Goal: Transaction & Acquisition: Purchase product/service

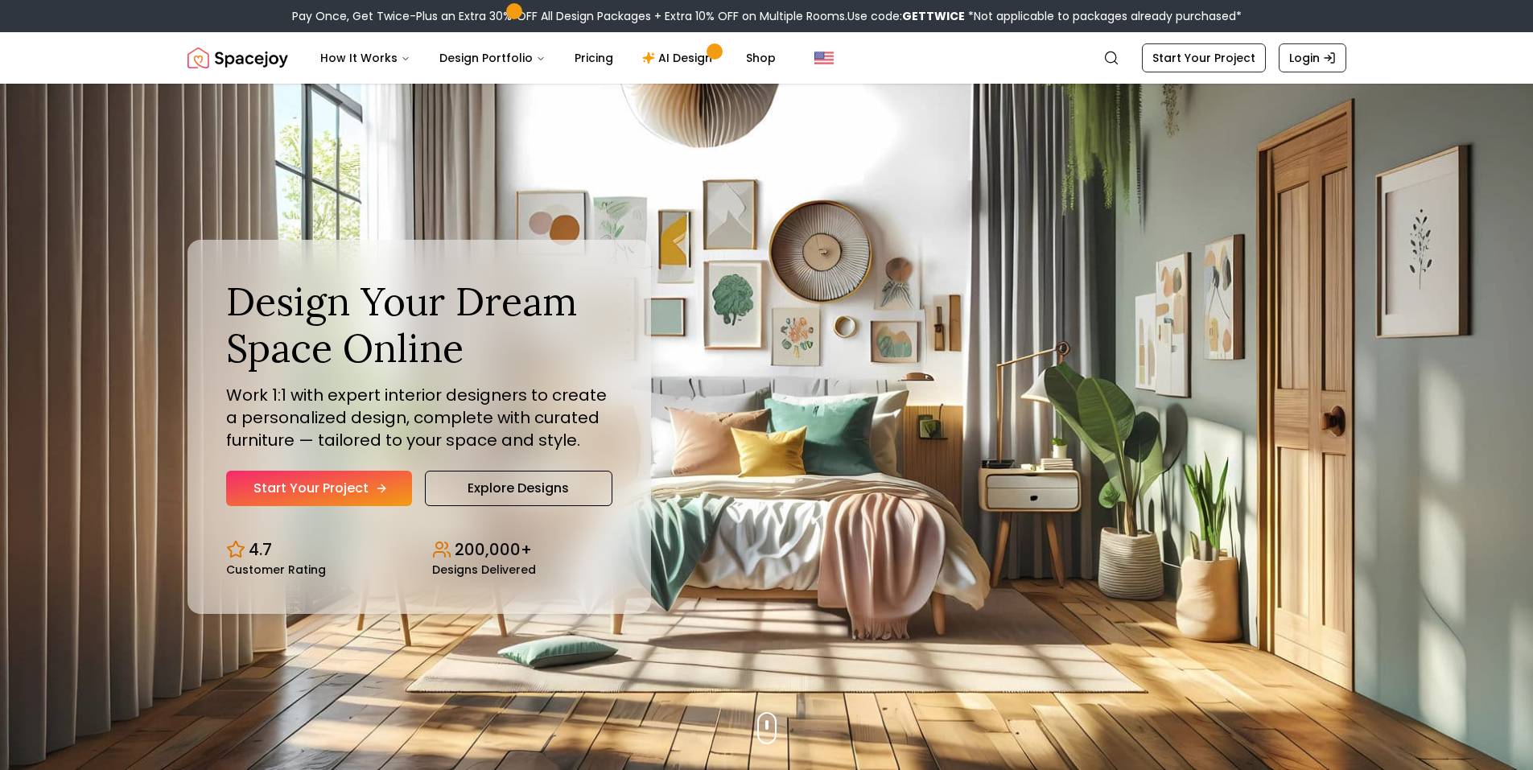
click at [346, 486] on link "Start Your Project" at bounding box center [319, 488] width 186 height 35
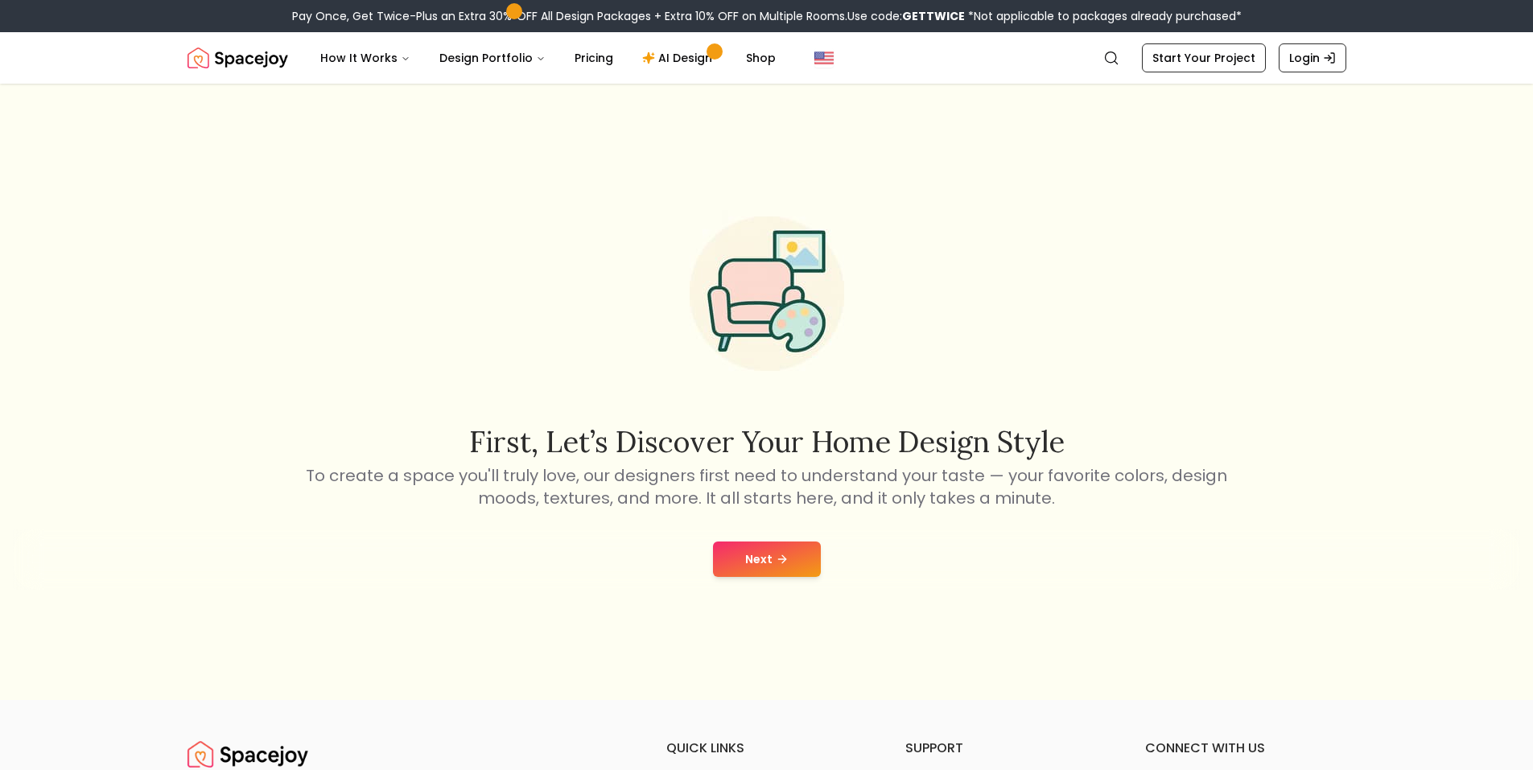
click at [781, 554] on icon at bounding box center [782, 559] width 13 height 13
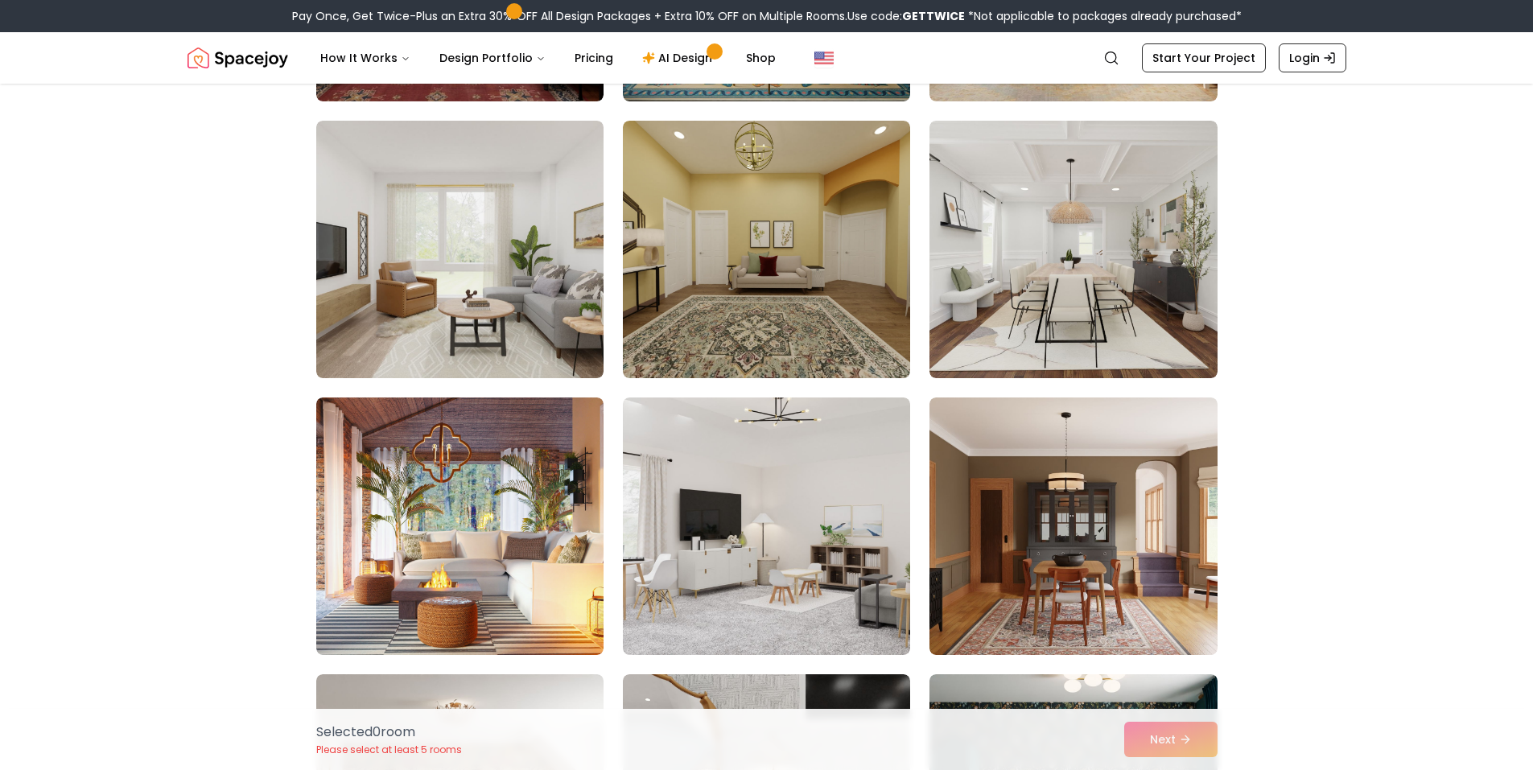
scroll to position [966, 0]
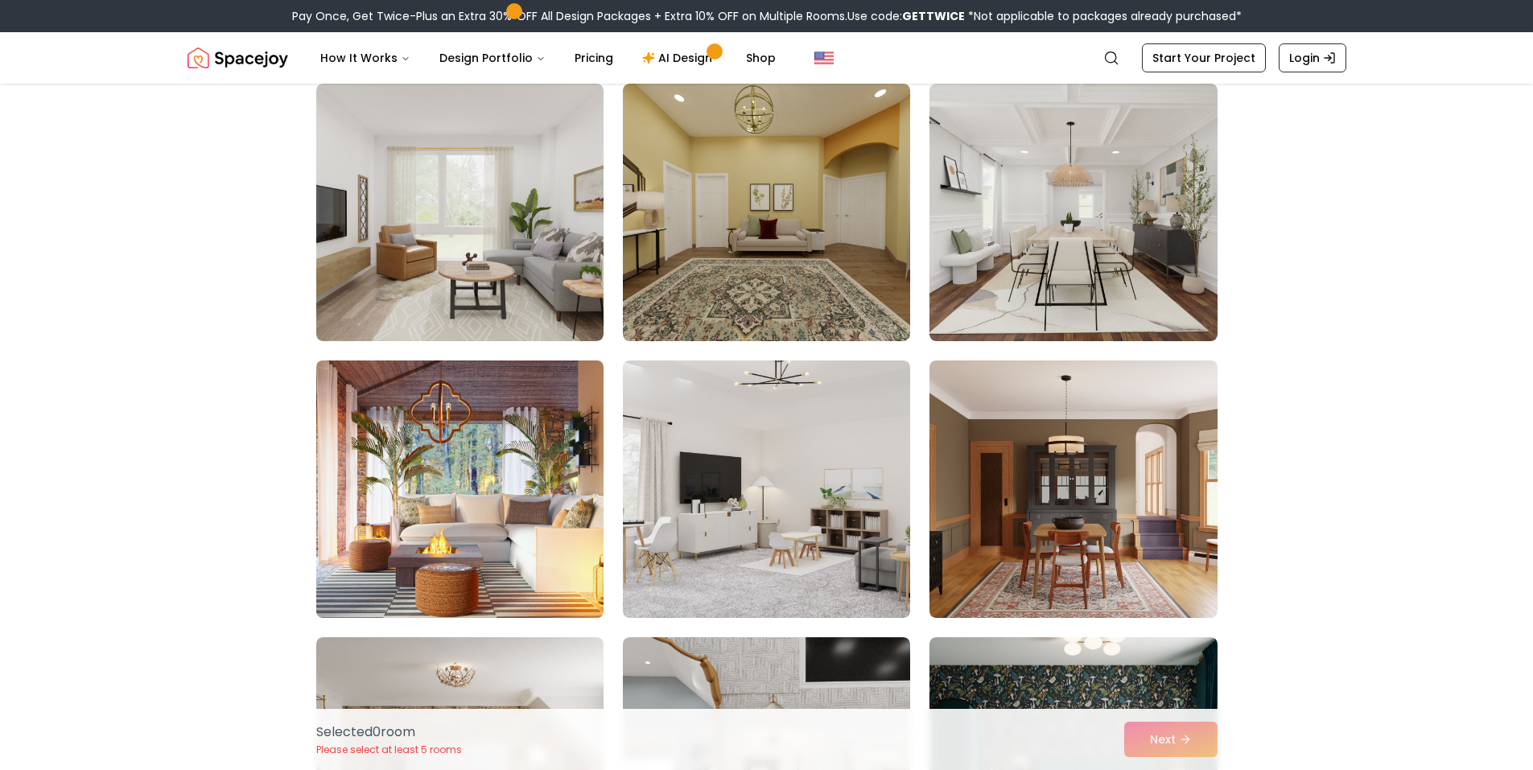
click at [393, 511] on img at bounding box center [460, 489] width 302 height 270
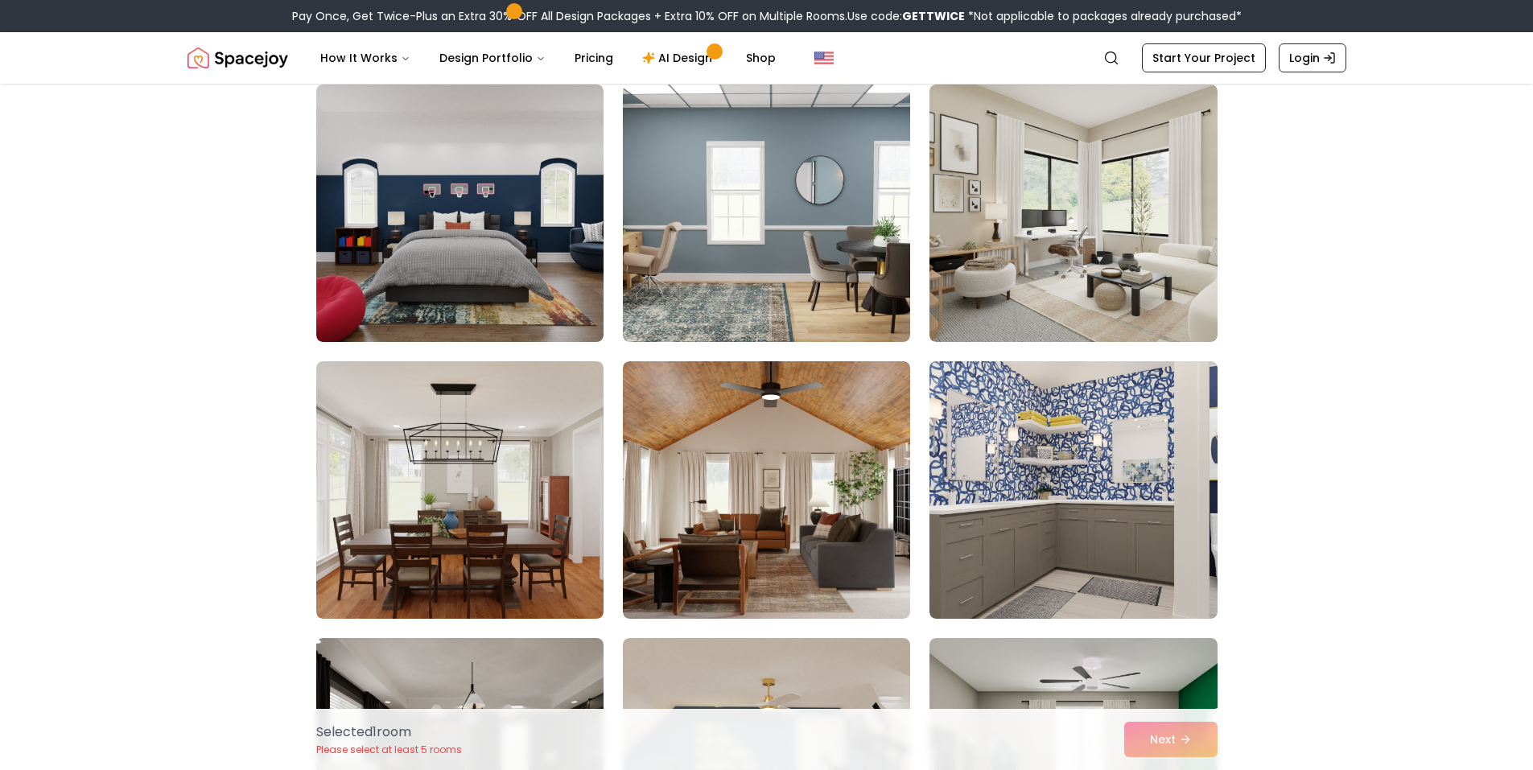
scroll to position [1851, 0]
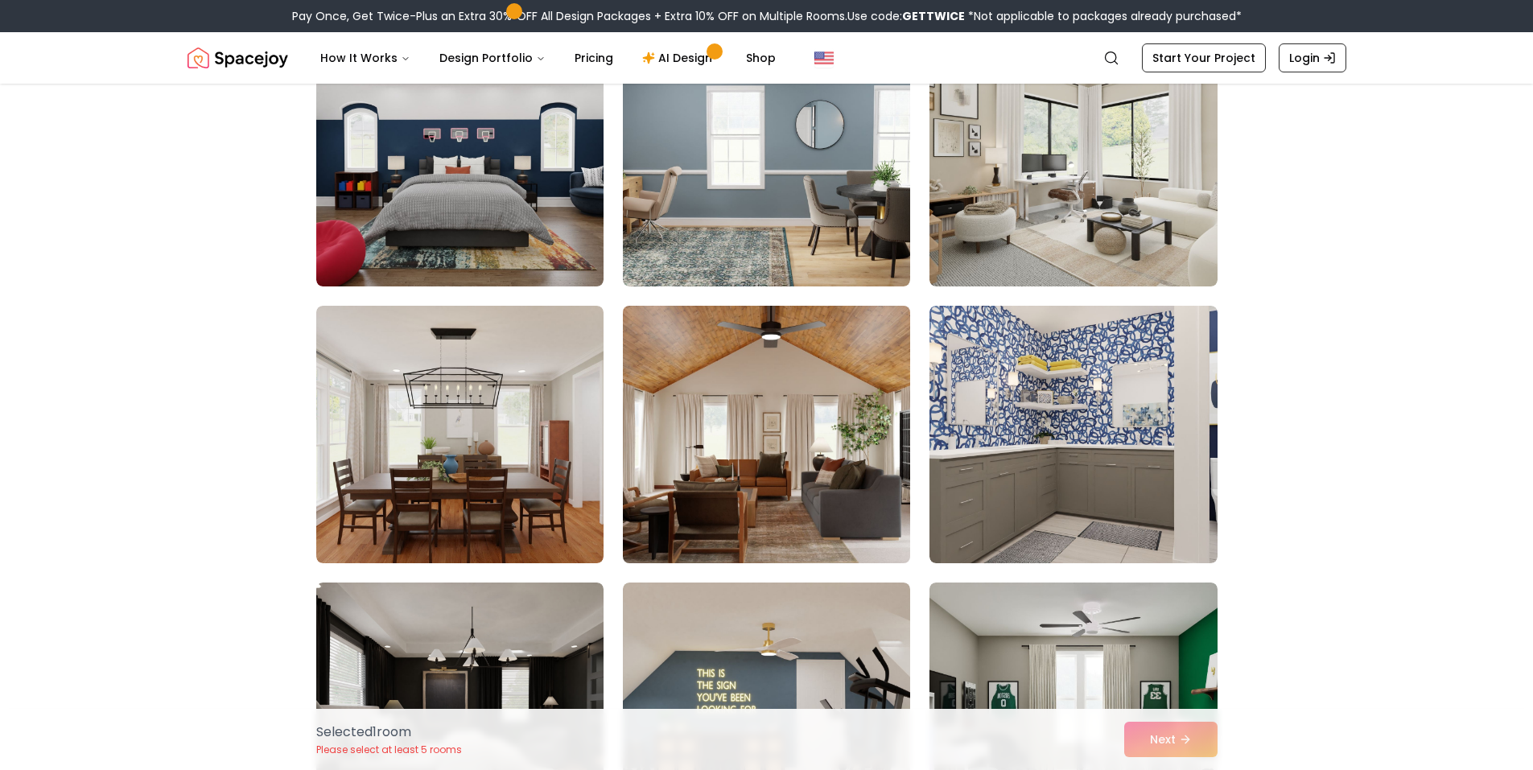
click at [772, 424] on img at bounding box center [767, 434] width 302 height 270
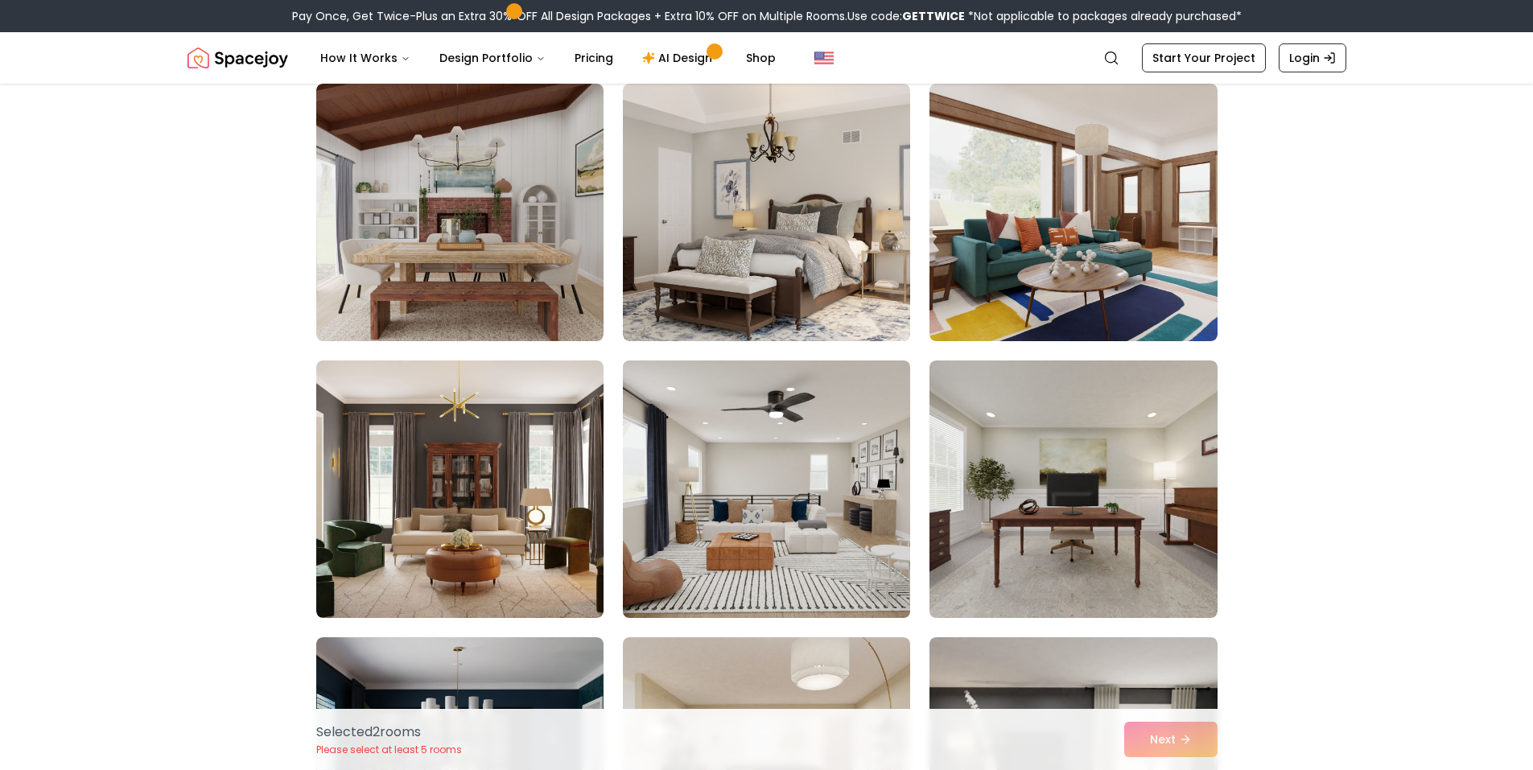
scroll to position [3461, 0]
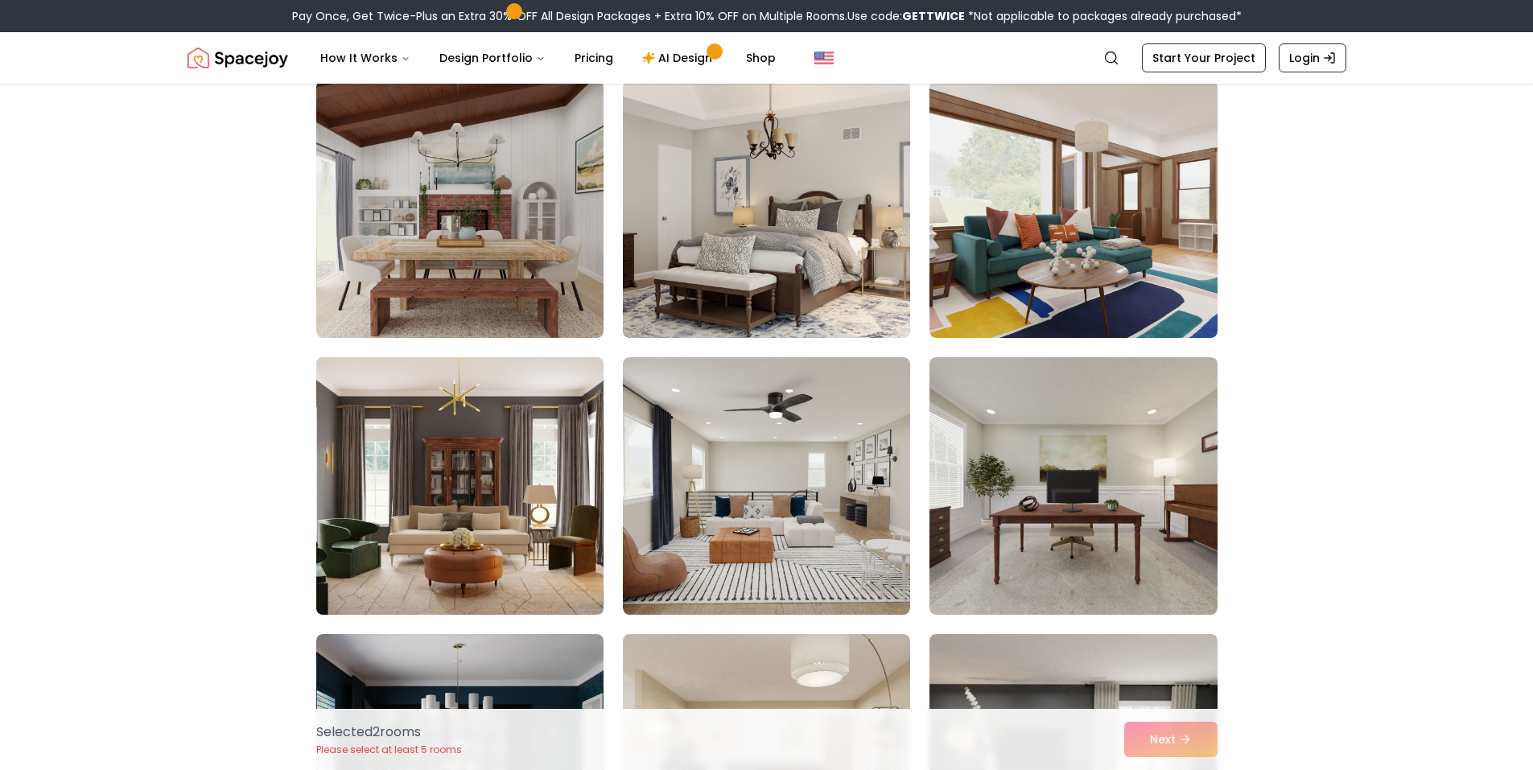
click at [497, 572] on img at bounding box center [460, 486] width 302 height 270
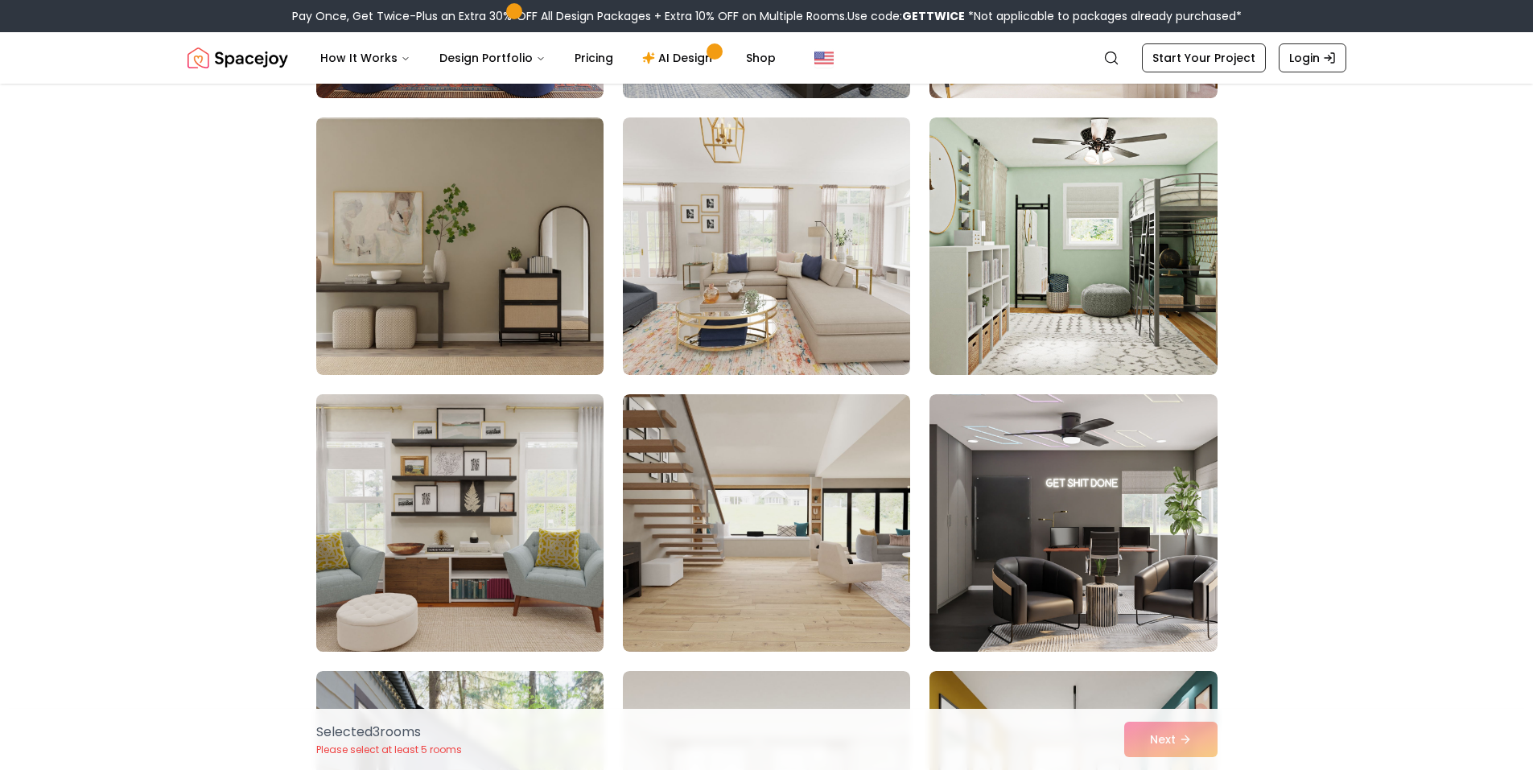
scroll to position [8049, 0]
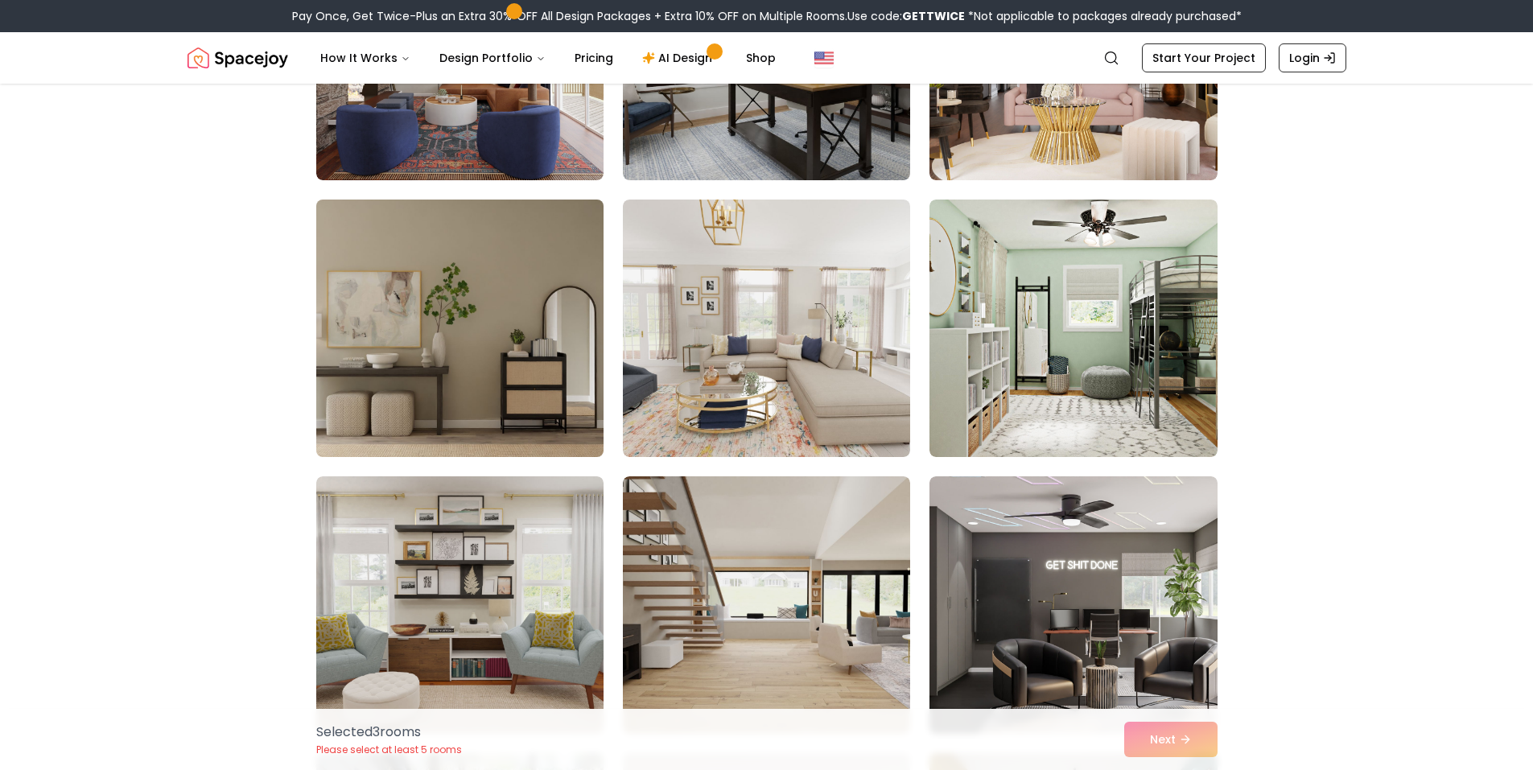
click at [455, 394] on img at bounding box center [460, 328] width 302 height 270
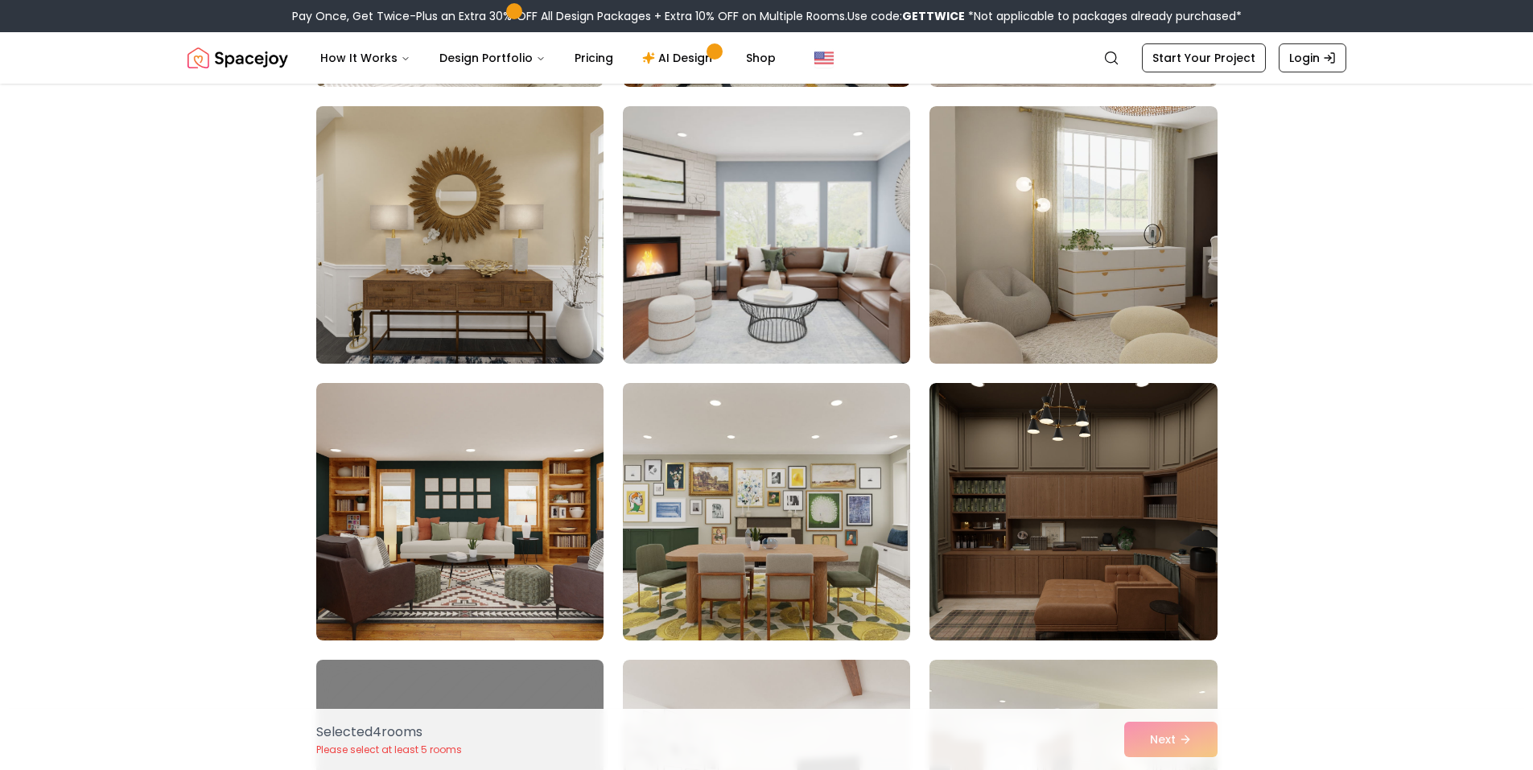
scroll to position [6761, 0]
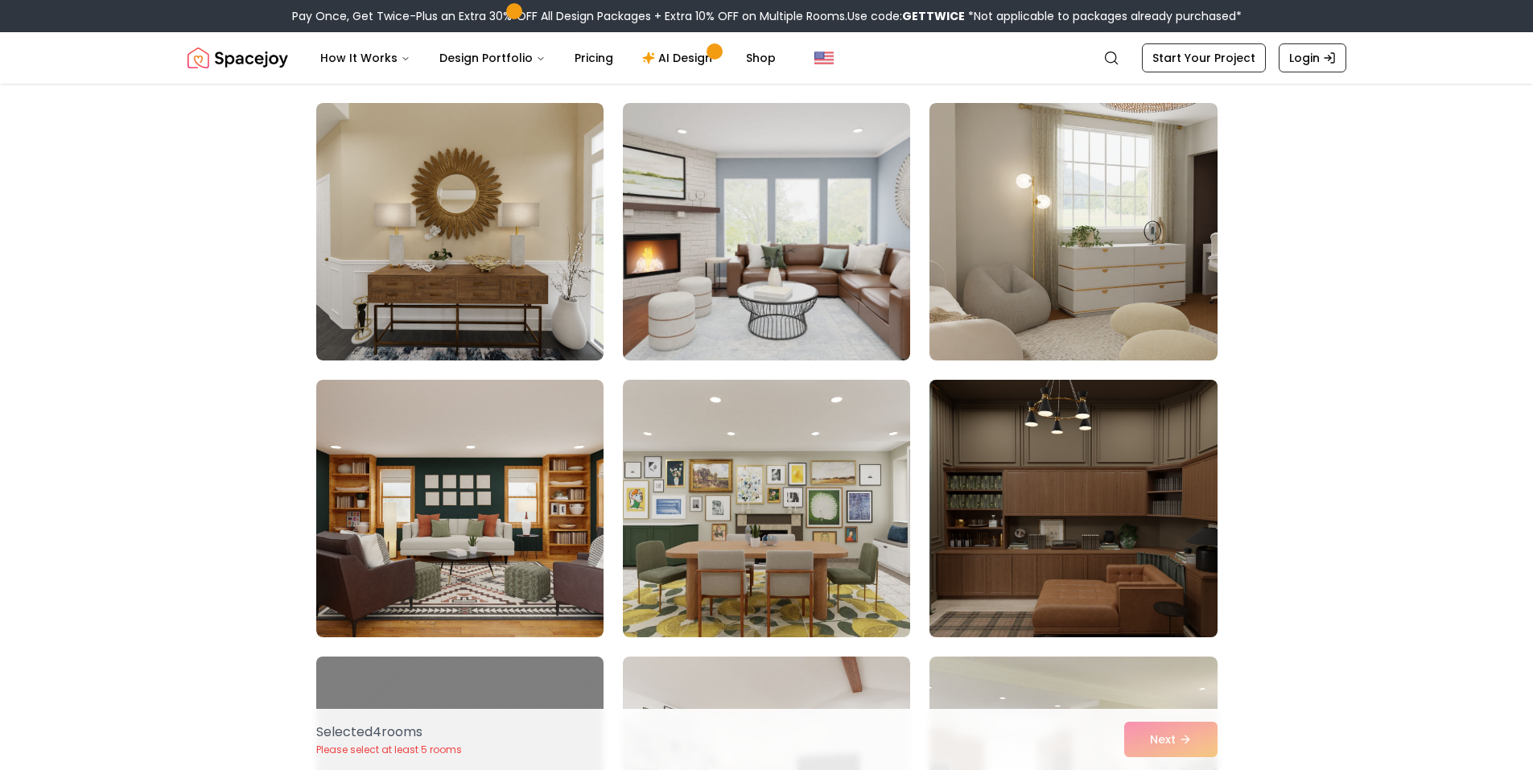
click at [1030, 606] on img at bounding box center [1073, 508] width 302 height 270
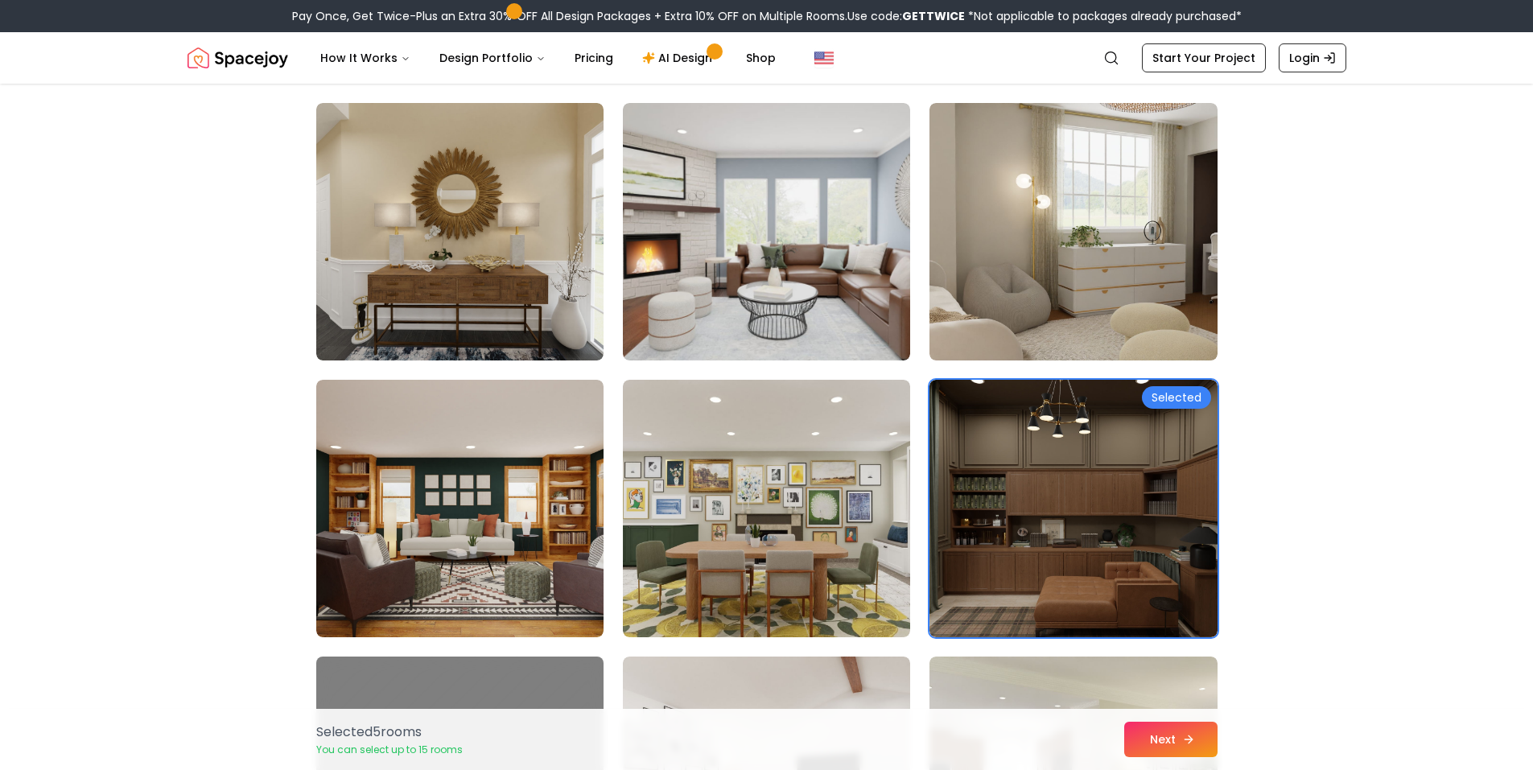
click at [1182, 731] on button "Next" at bounding box center [1170, 739] width 93 height 35
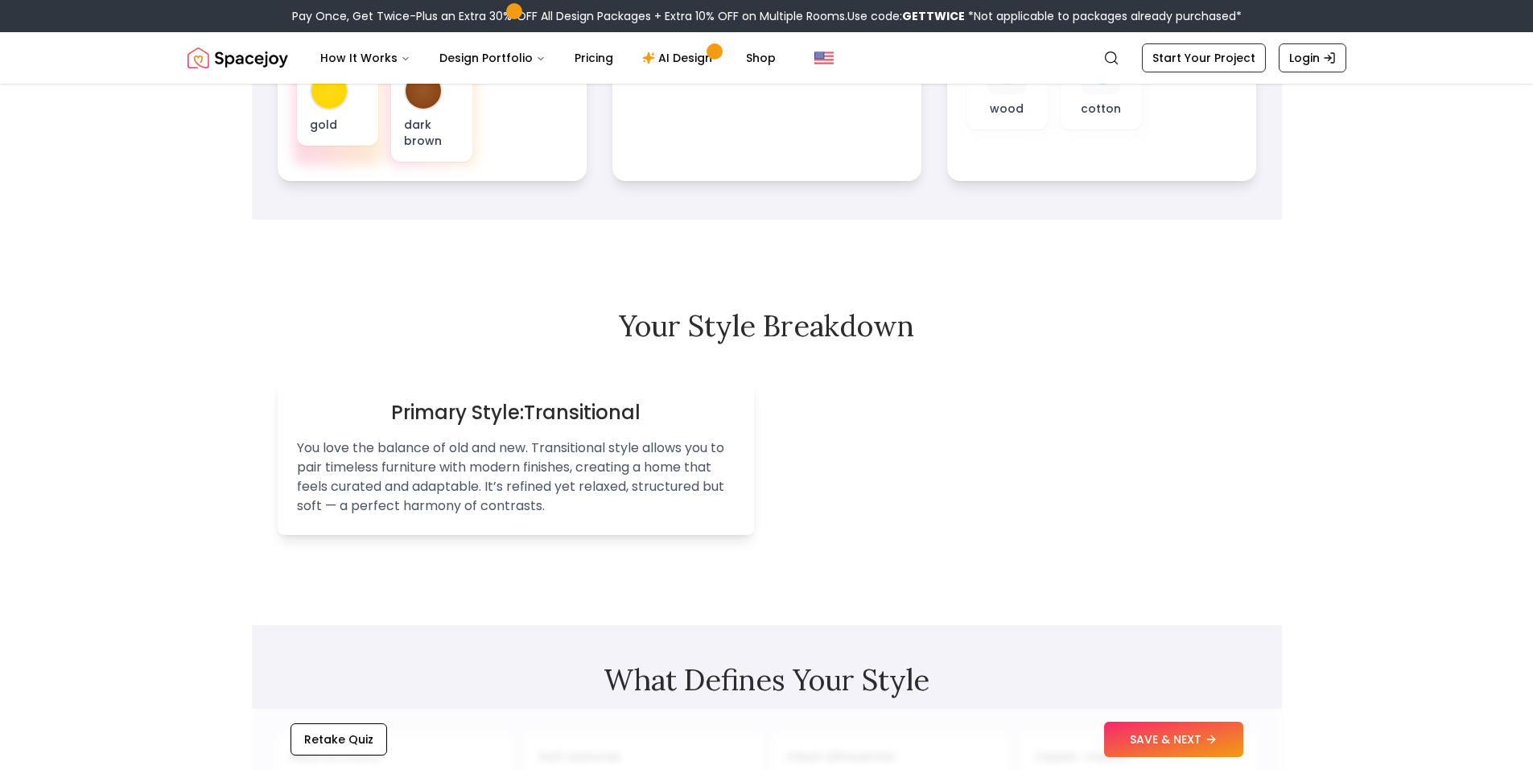
scroll to position [805, 0]
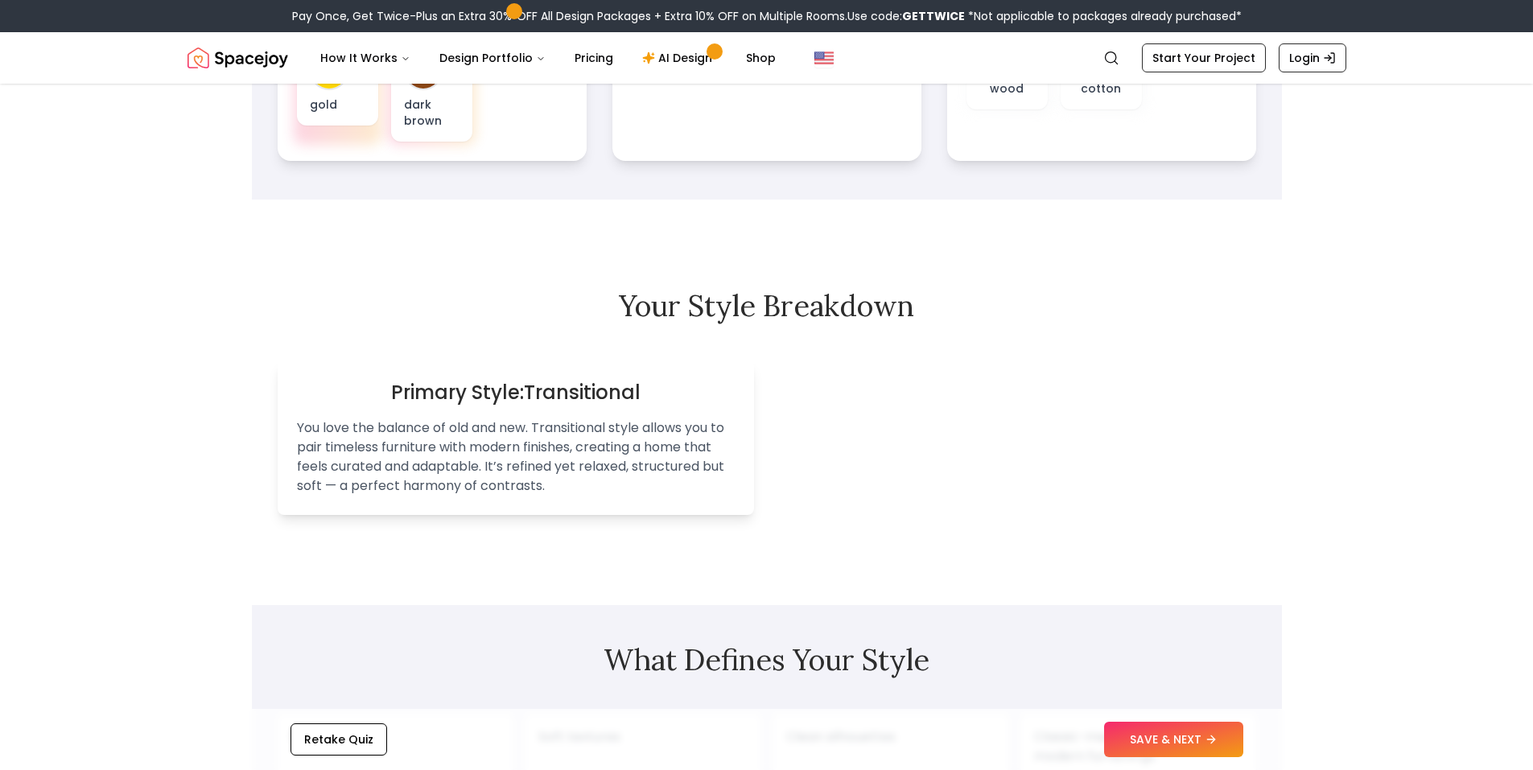
click at [1156, 712] on div "Retake Quiz SAVE & NEXT" at bounding box center [767, 739] width 1030 height 61
click at [1169, 730] on button "SAVE & NEXT" at bounding box center [1173, 739] width 139 height 35
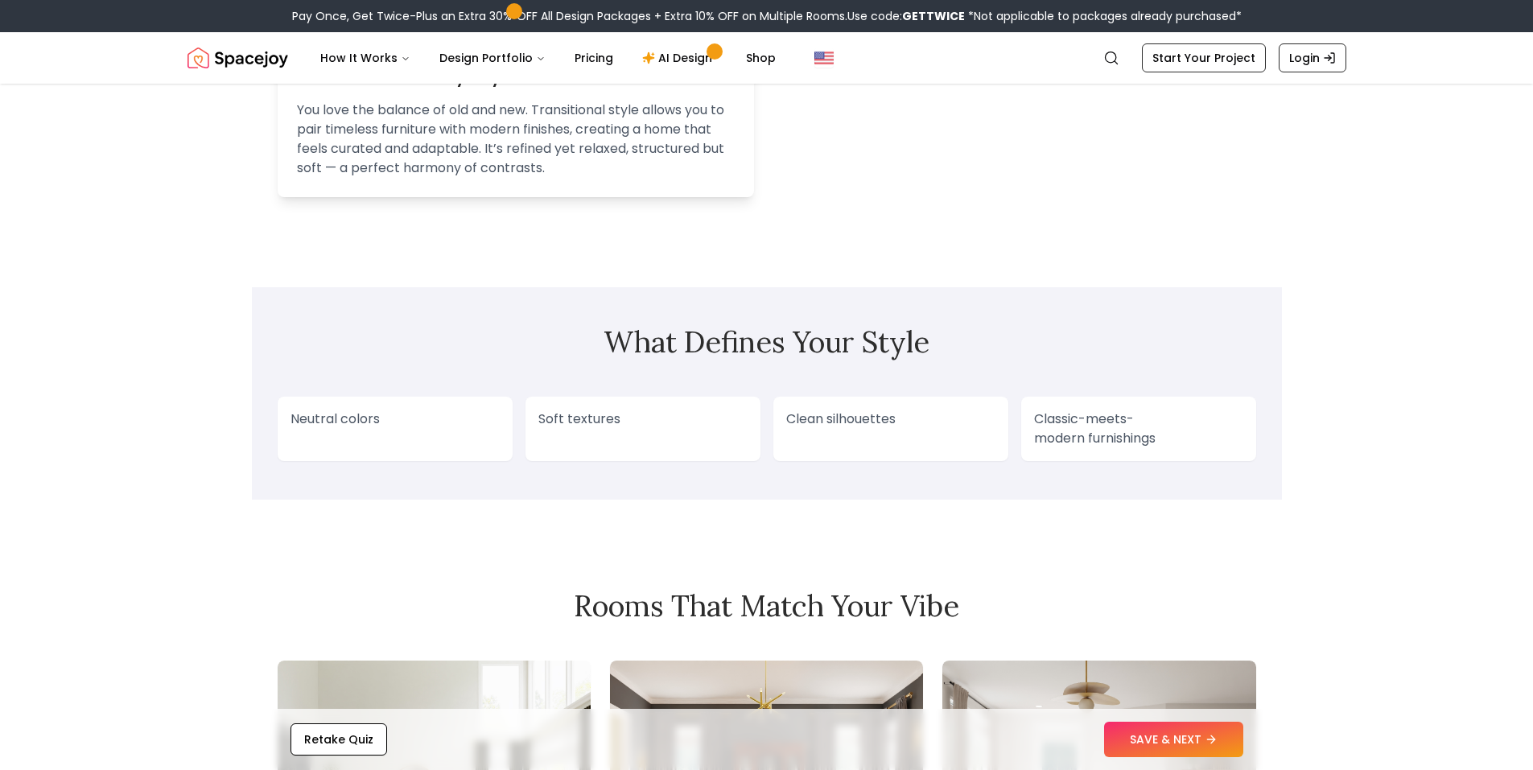
scroll to position [1127, 0]
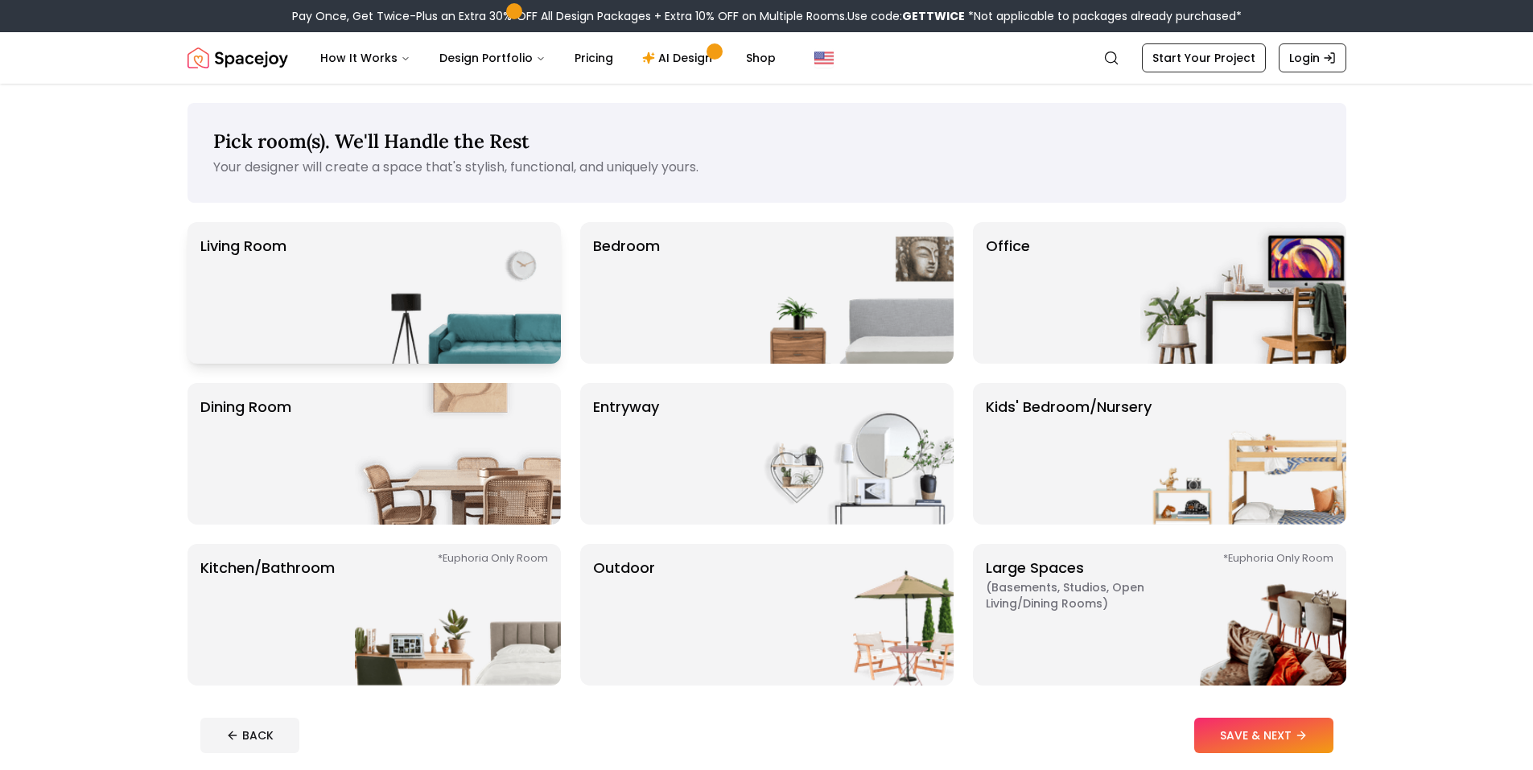
click at [493, 316] on img at bounding box center [458, 293] width 206 height 142
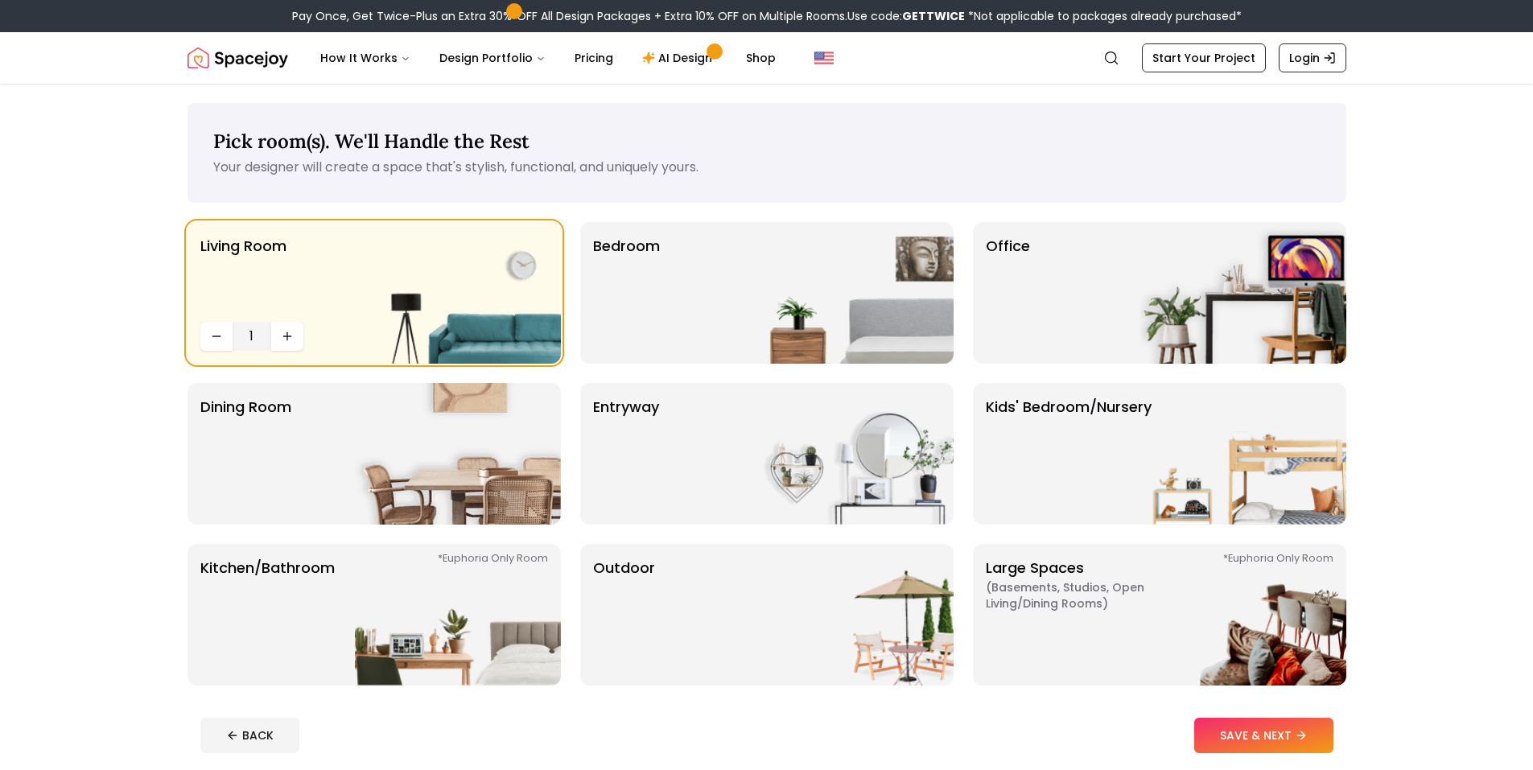
click at [1258, 739] on button "SAVE & NEXT" at bounding box center [1264, 735] width 139 height 35
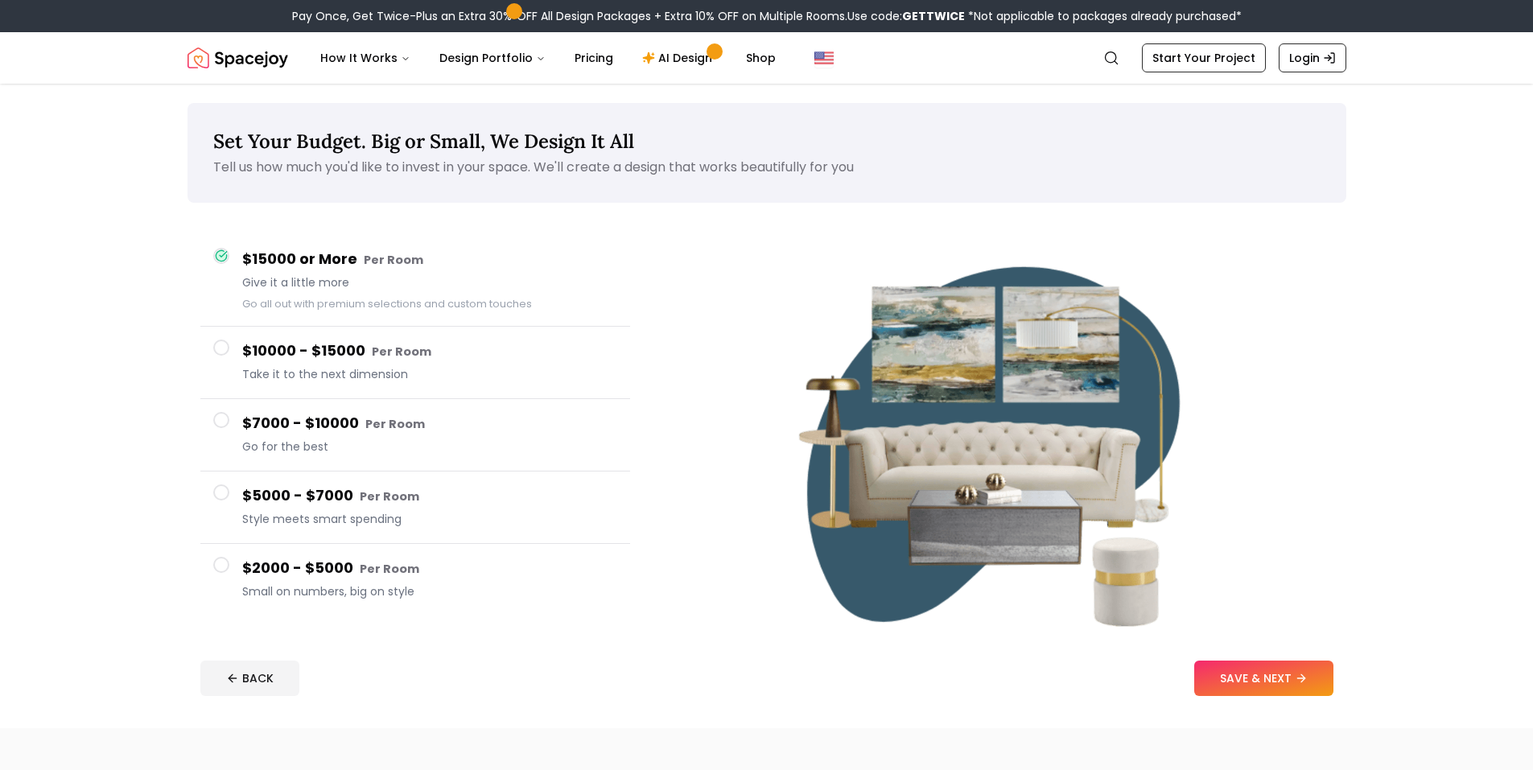
click at [225, 494] on span at bounding box center [221, 493] width 16 height 16
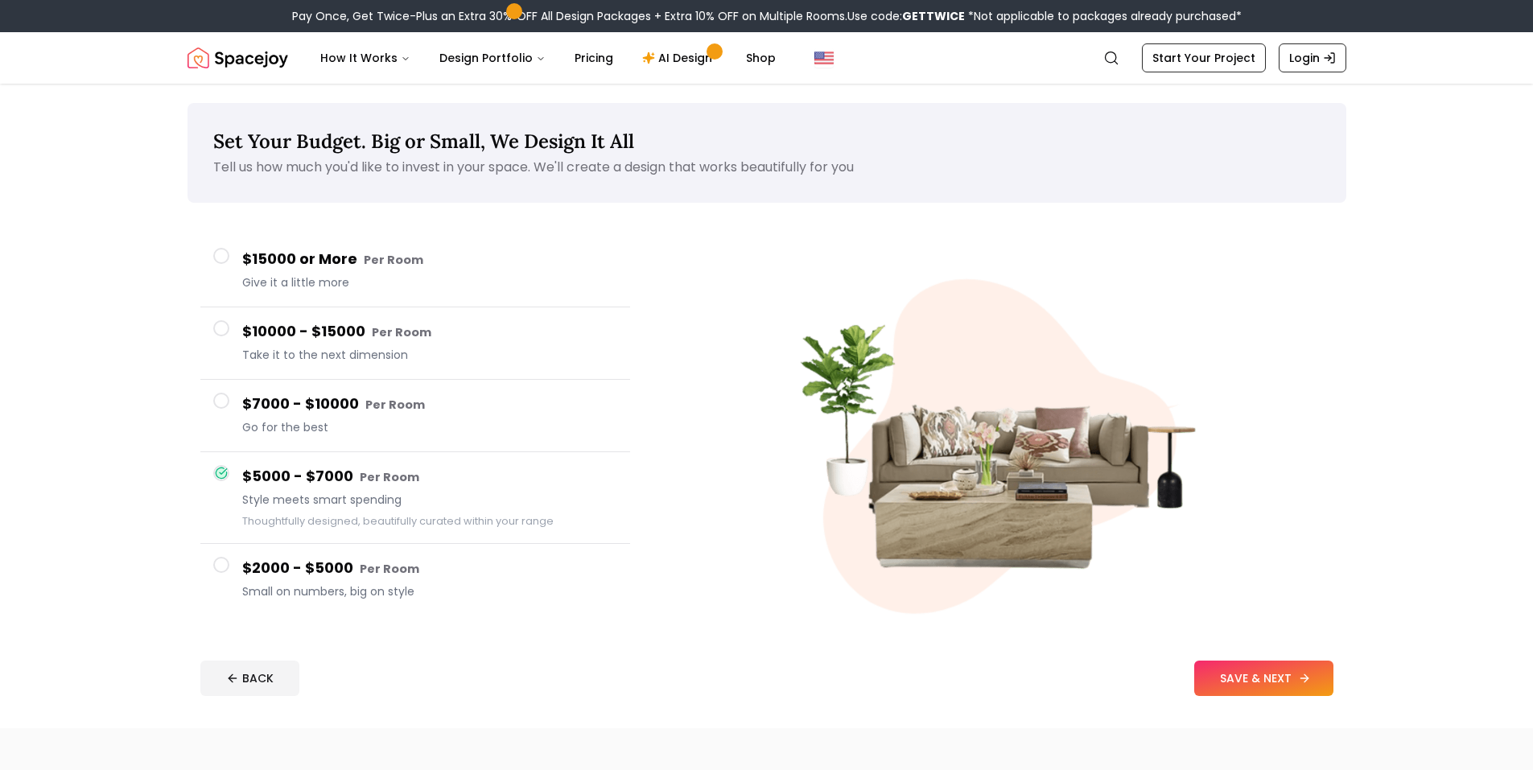
click at [1270, 679] on button "SAVE & NEXT" at bounding box center [1264, 678] width 139 height 35
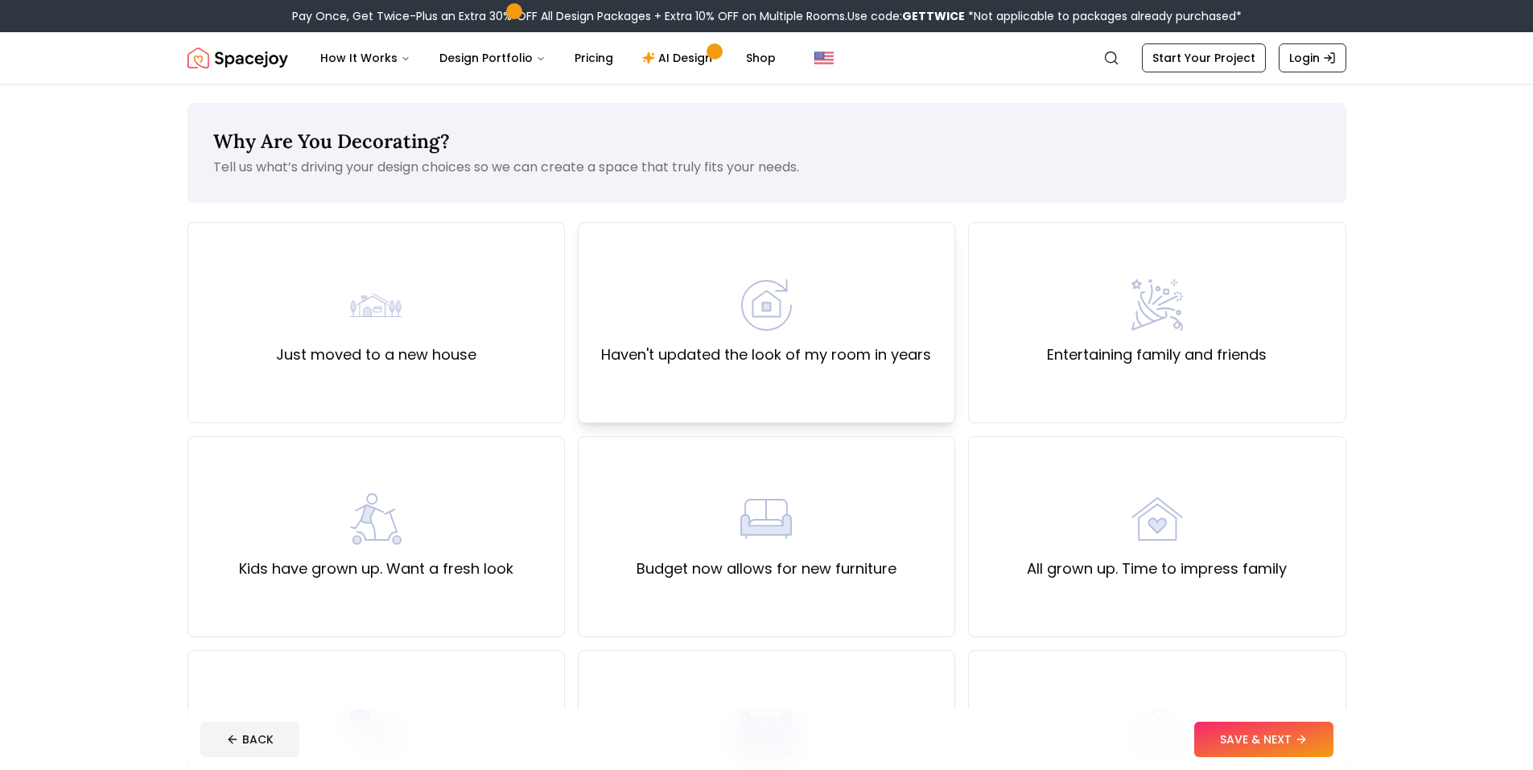
click at [708, 329] on div "Haven't updated the look of my room in years" at bounding box center [766, 322] width 330 height 87
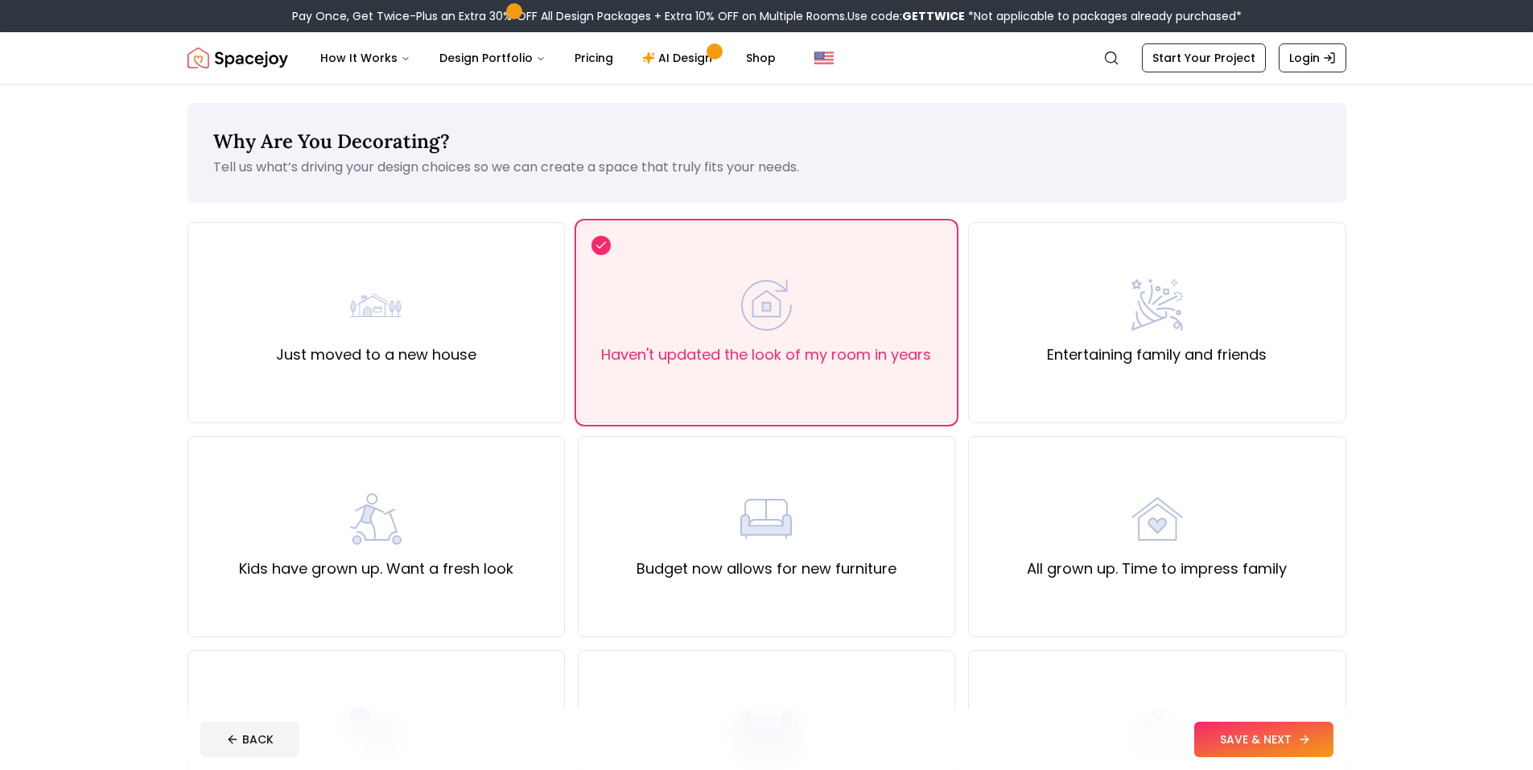
click at [1288, 730] on button "SAVE & NEXT" at bounding box center [1264, 739] width 139 height 35
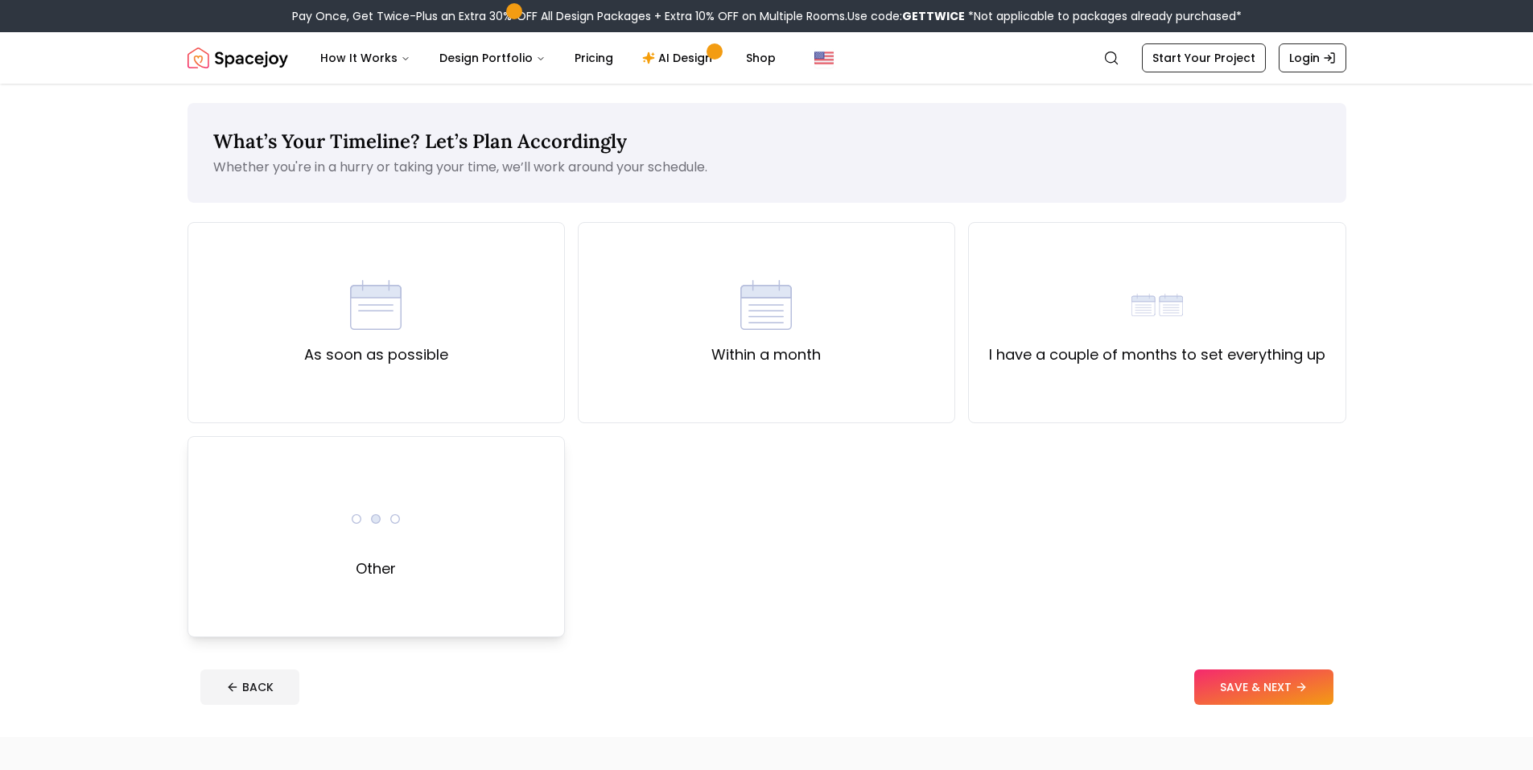
click at [408, 515] on div "Other" at bounding box center [377, 536] width 378 height 201
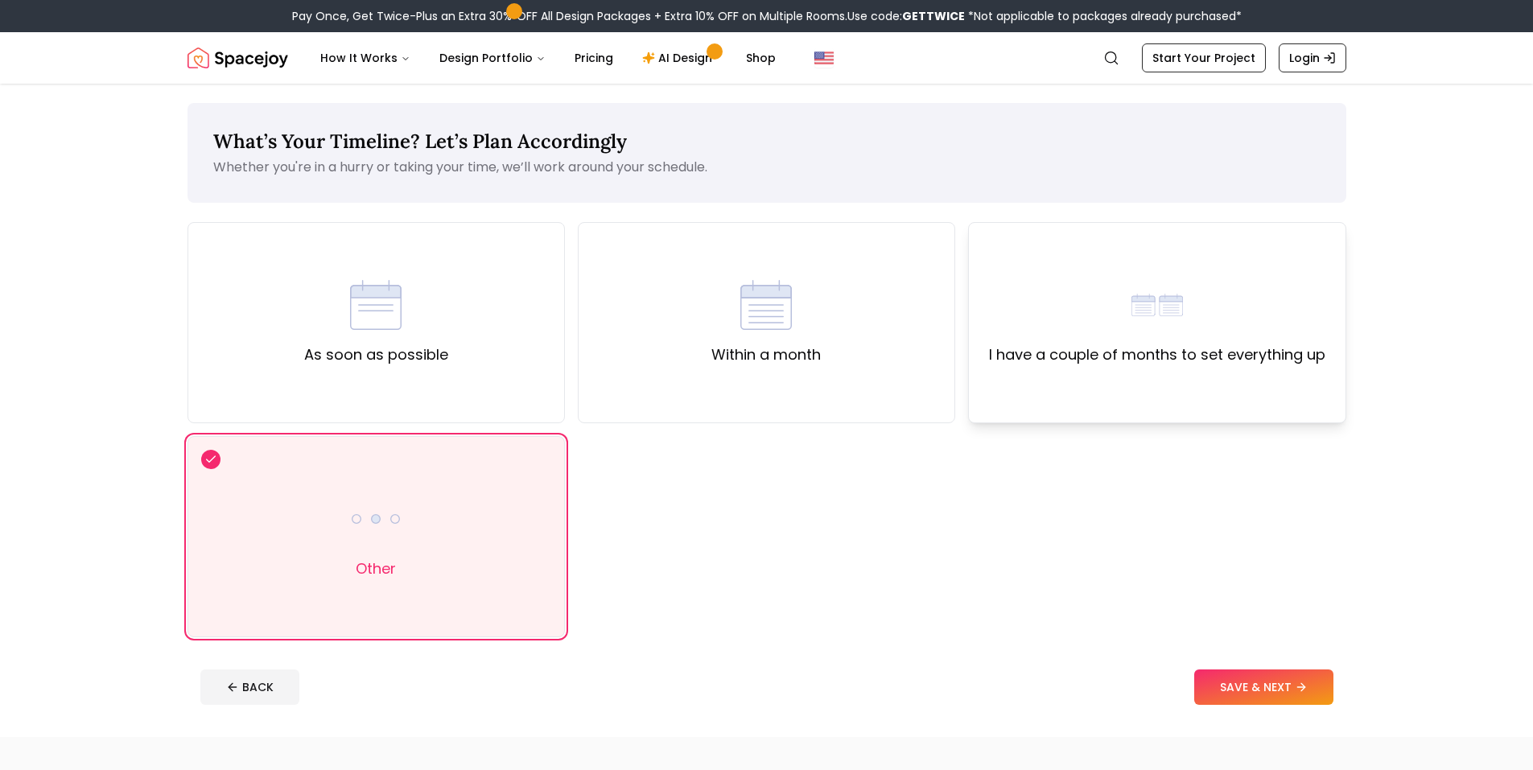
drag, startPoint x: 1190, startPoint y: 286, endPoint x: 1198, endPoint y: 349, distance: 64.1
click at [1187, 290] on div "I have a couple of months to set everything up" at bounding box center [1157, 322] width 336 height 87
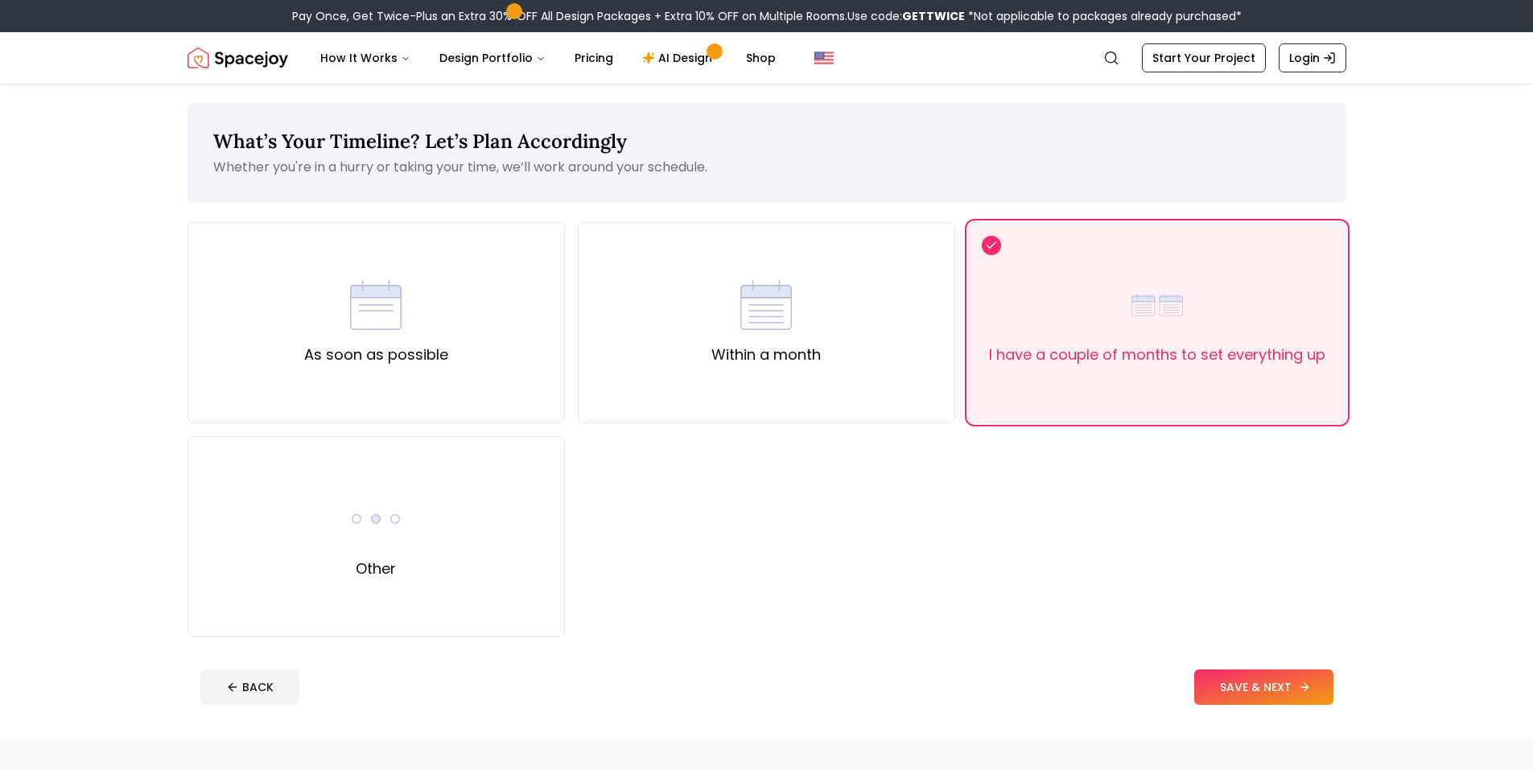
click at [1244, 684] on button "SAVE & NEXT" at bounding box center [1264, 687] width 139 height 35
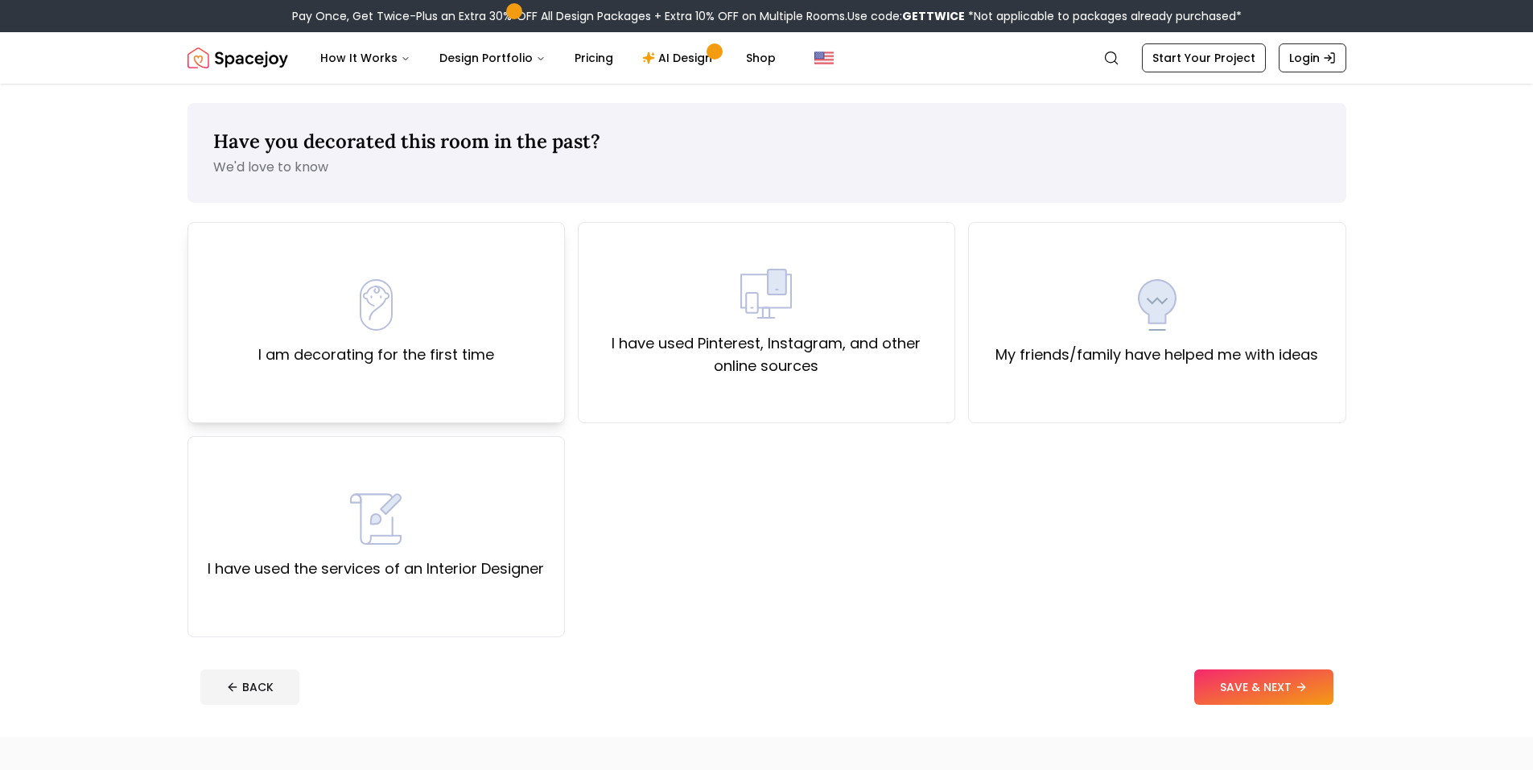
click at [430, 333] on div "I am decorating for the first time" at bounding box center [376, 322] width 236 height 87
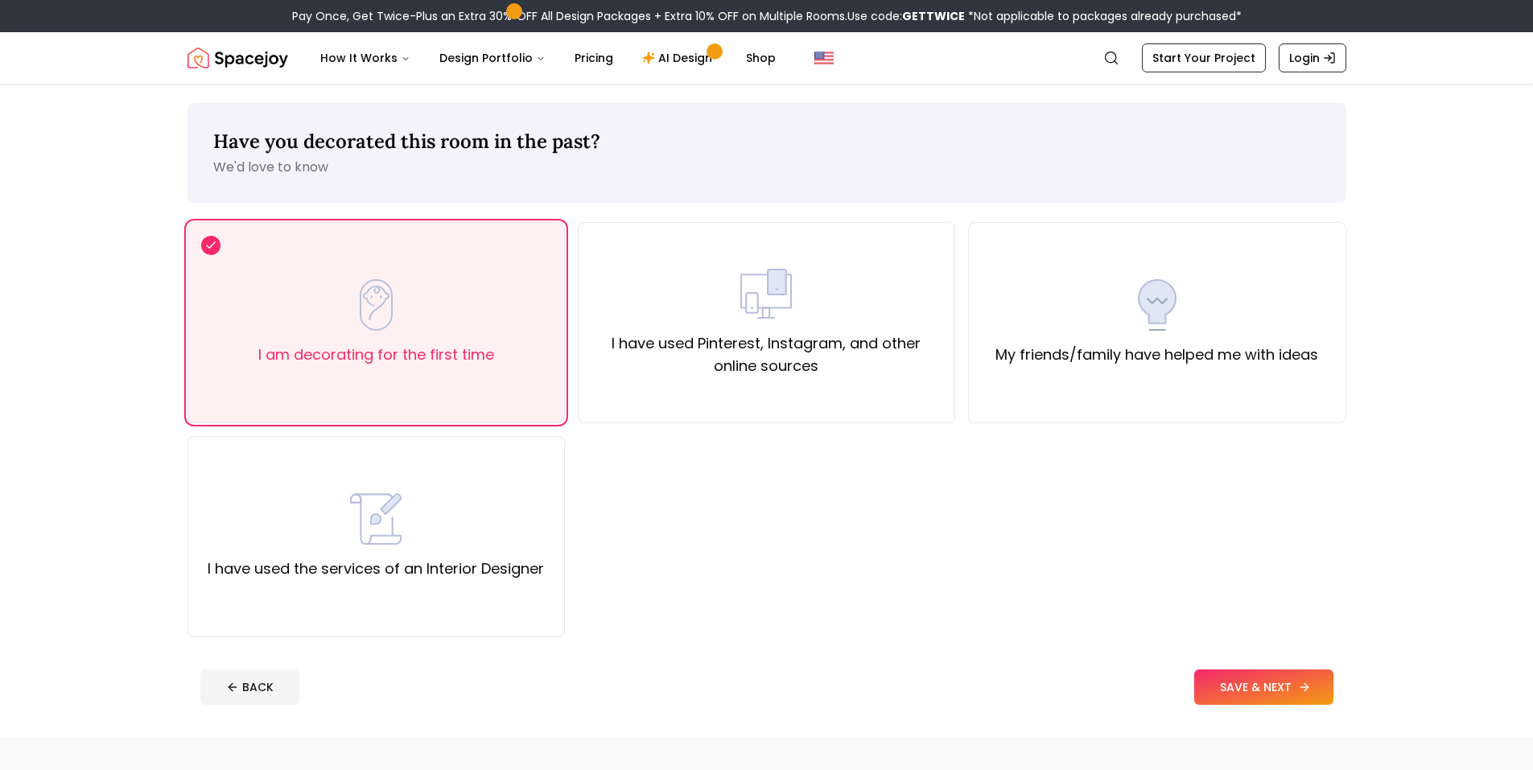
click at [1212, 692] on button "SAVE & NEXT" at bounding box center [1264, 687] width 139 height 35
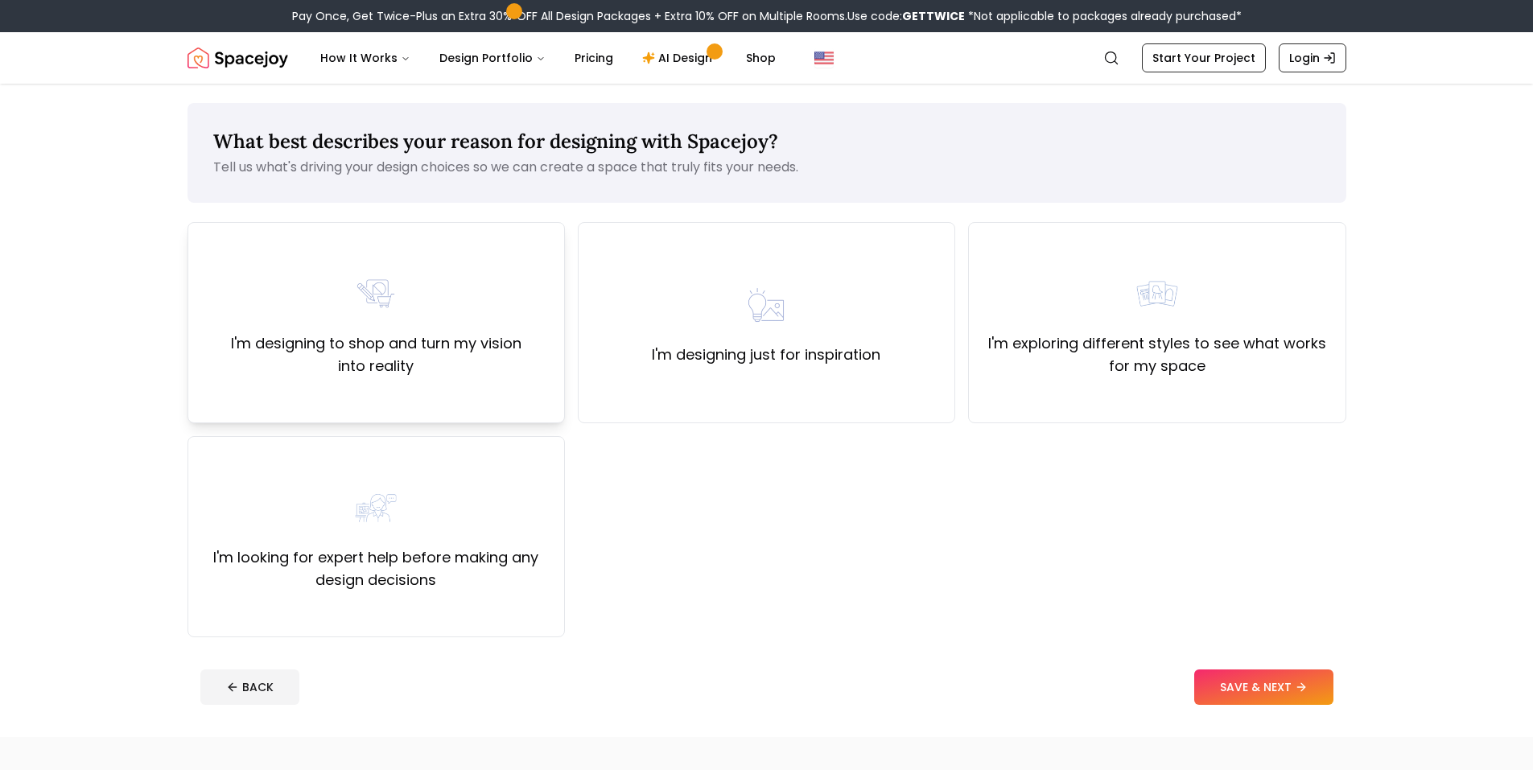
click at [497, 360] on label "I'm designing to shop and turn my vision into reality" at bounding box center [376, 354] width 350 height 45
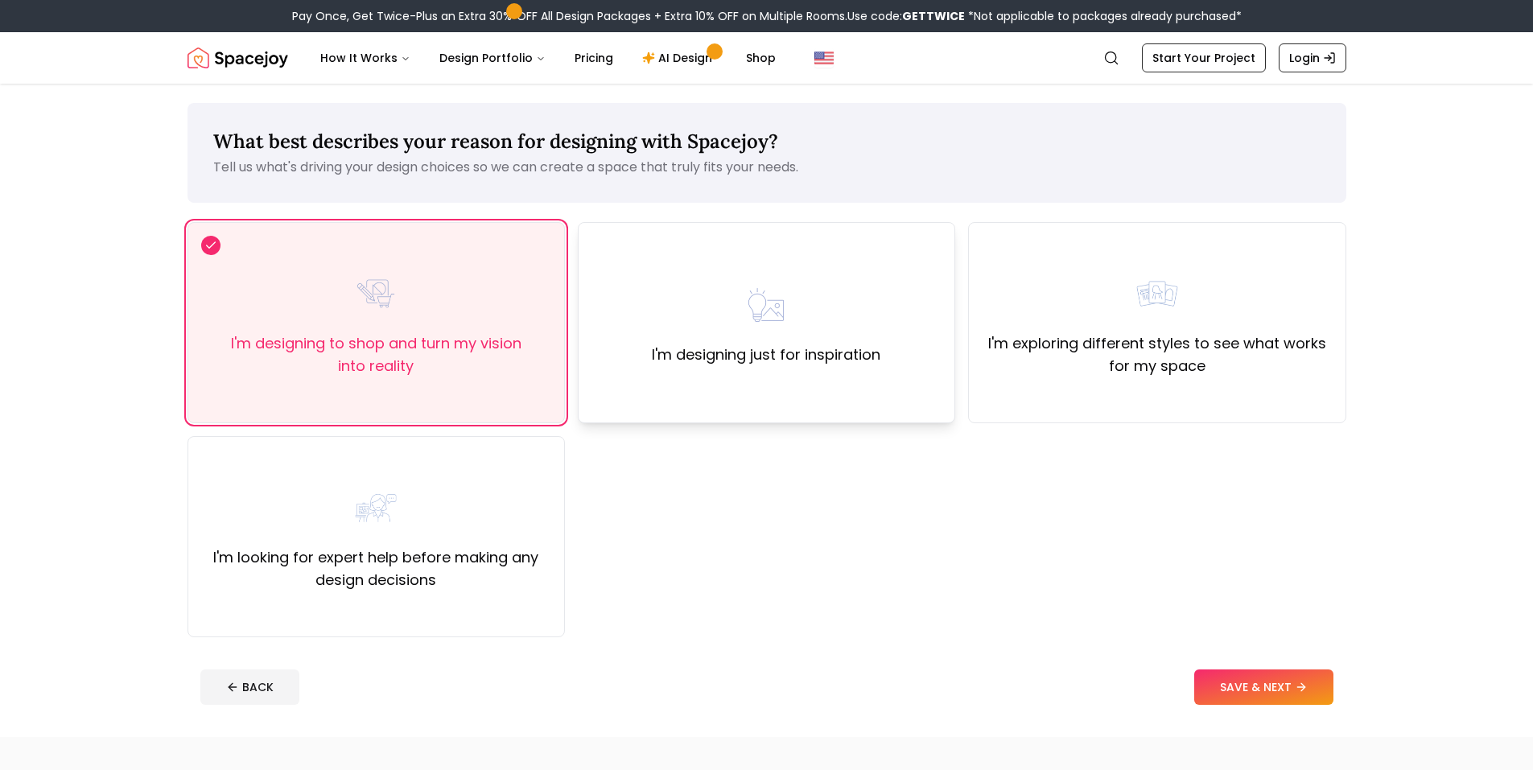
click at [713, 304] on div "I'm designing just for inspiration" at bounding box center [766, 322] width 229 height 87
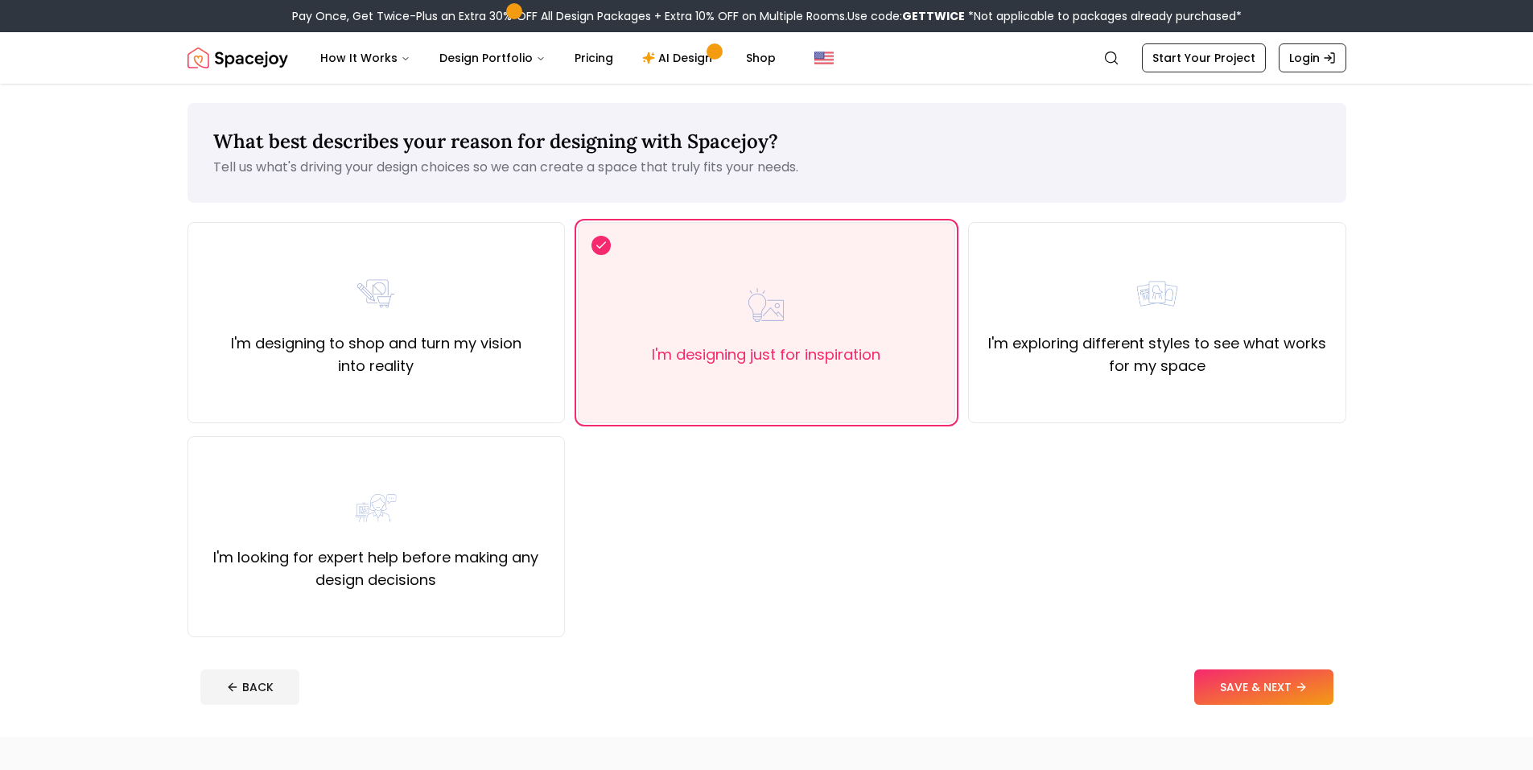
click at [1273, 680] on button "SAVE & NEXT" at bounding box center [1264, 687] width 139 height 35
